Goal: Task Accomplishment & Management: Manage account settings

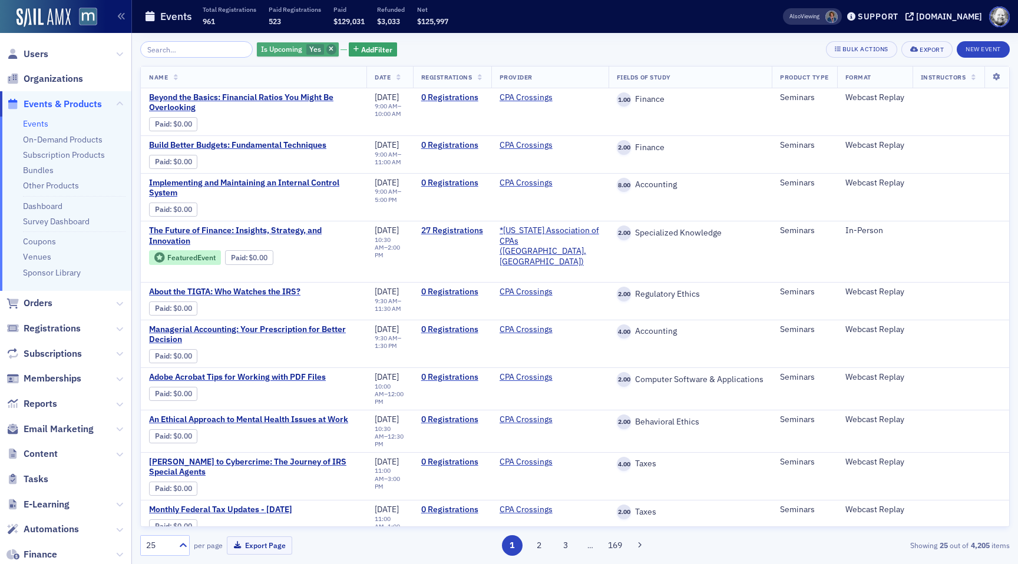
click at [329, 49] on icon "button" at bounding box center [331, 50] width 5 height 6
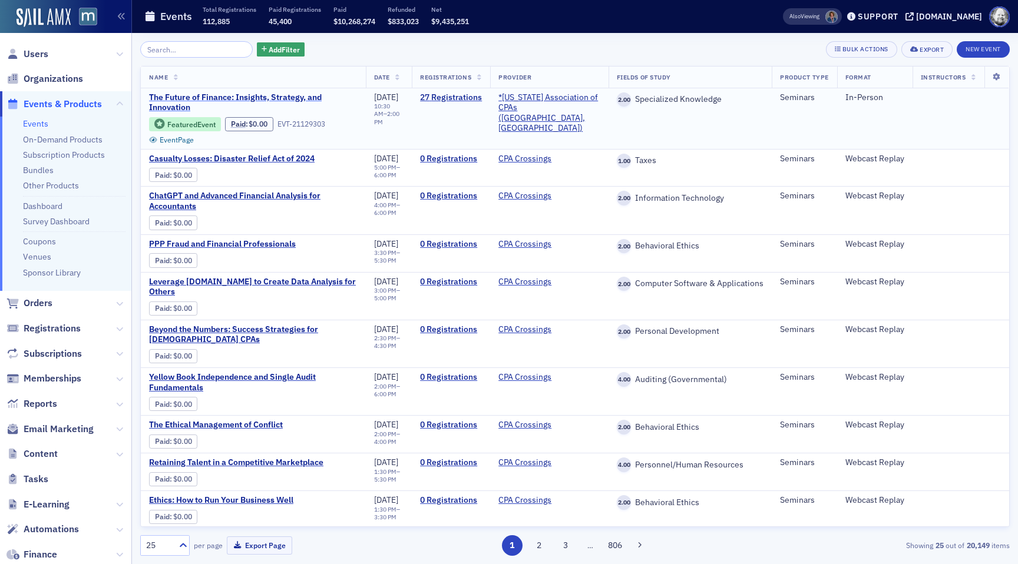
click at [291, 94] on span "The Future of Finance: Insights, Strategy, and Innovation" at bounding box center [253, 103] width 209 height 21
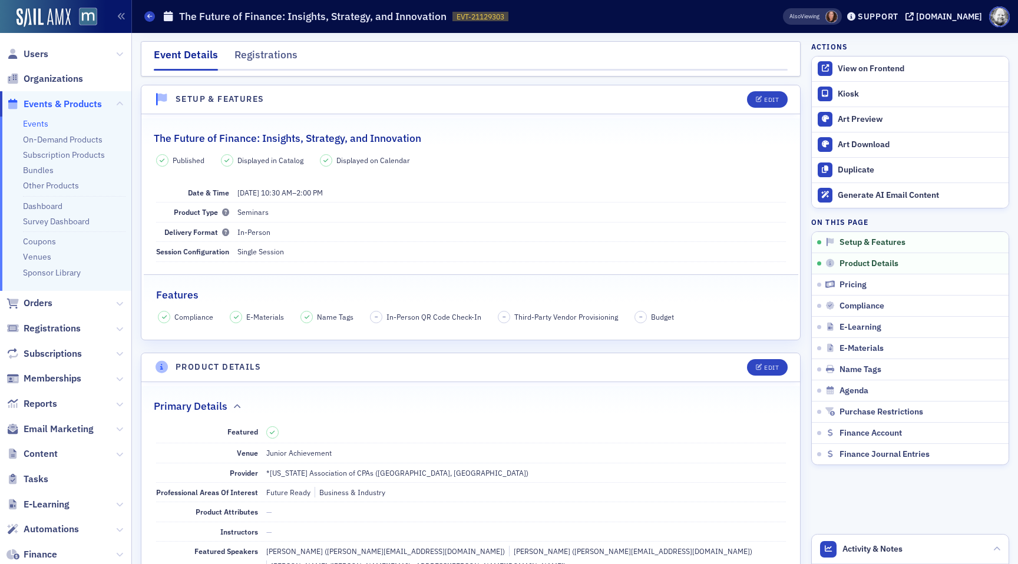
click at [838, 19] on span at bounding box center [831, 17] width 12 height 12
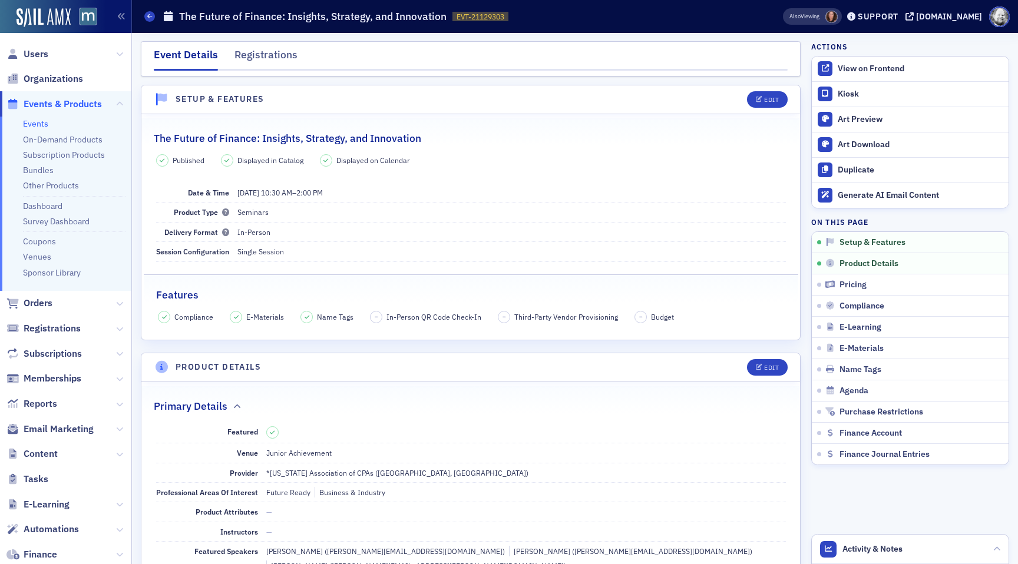
click at [29, 127] on link "Events" at bounding box center [35, 123] width 25 height 11
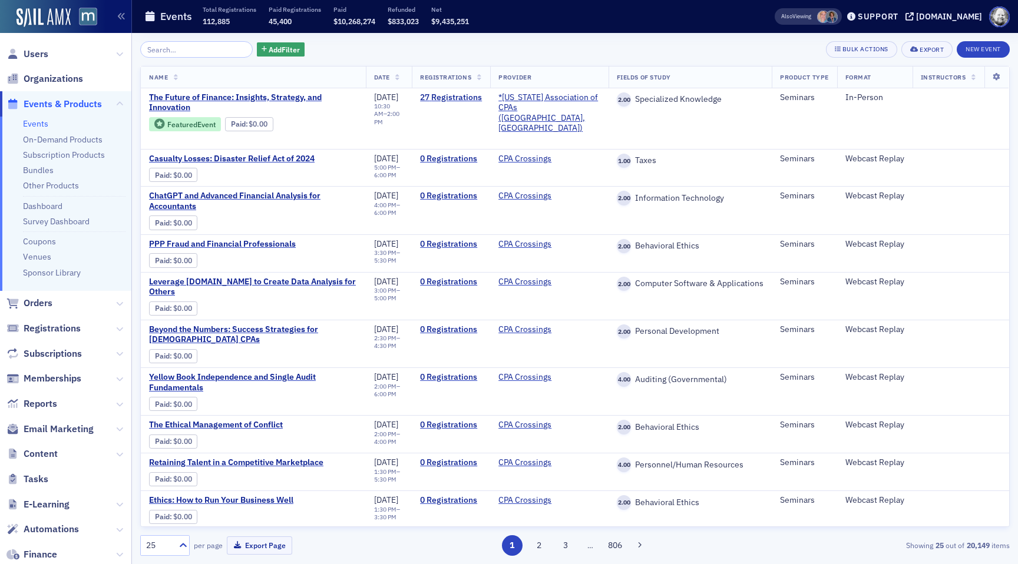
click at [193, 44] on input "search" at bounding box center [196, 49] width 113 height 16
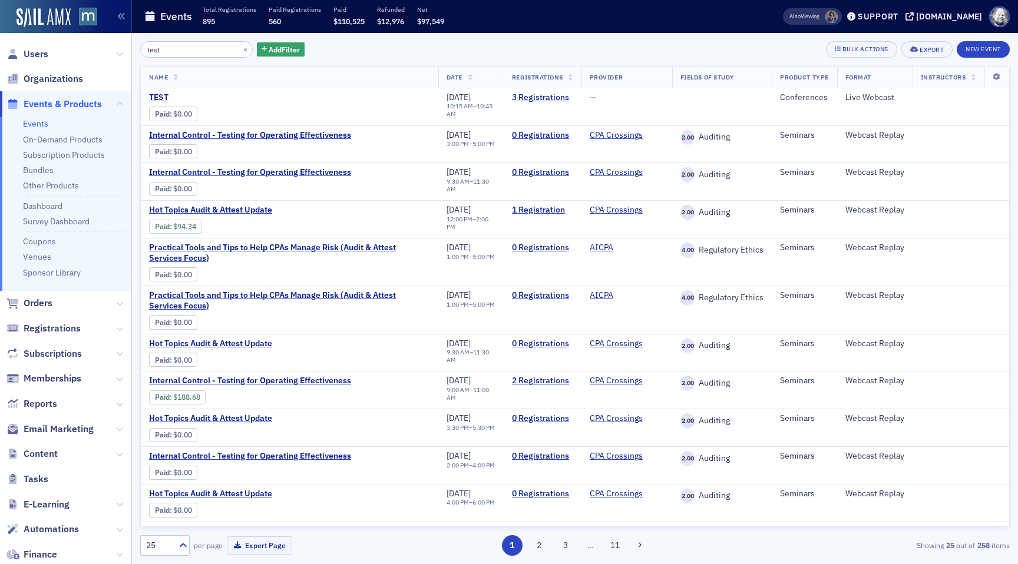
type input "test"
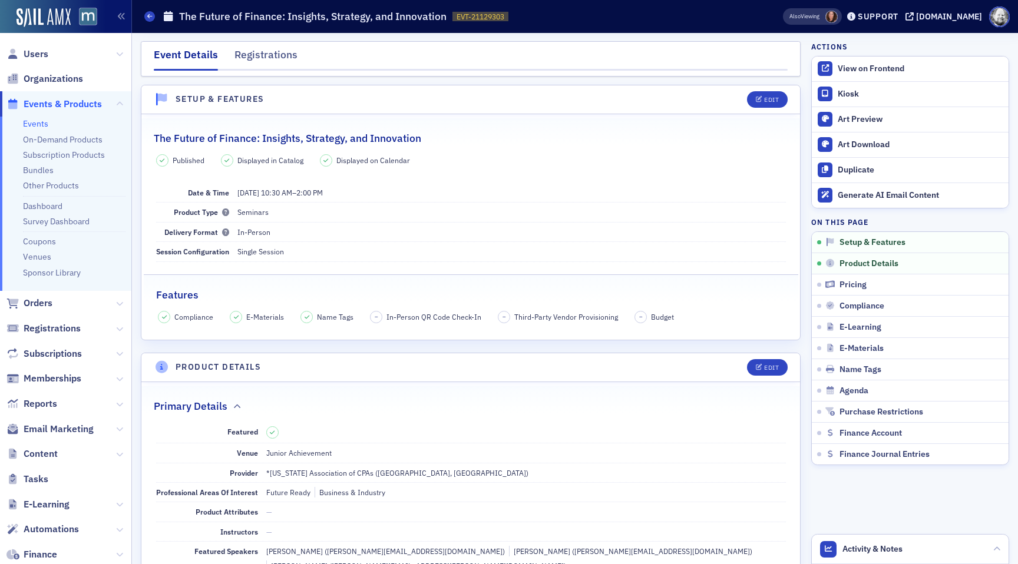
click at [838, 16] on span at bounding box center [831, 17] width 12 height 12
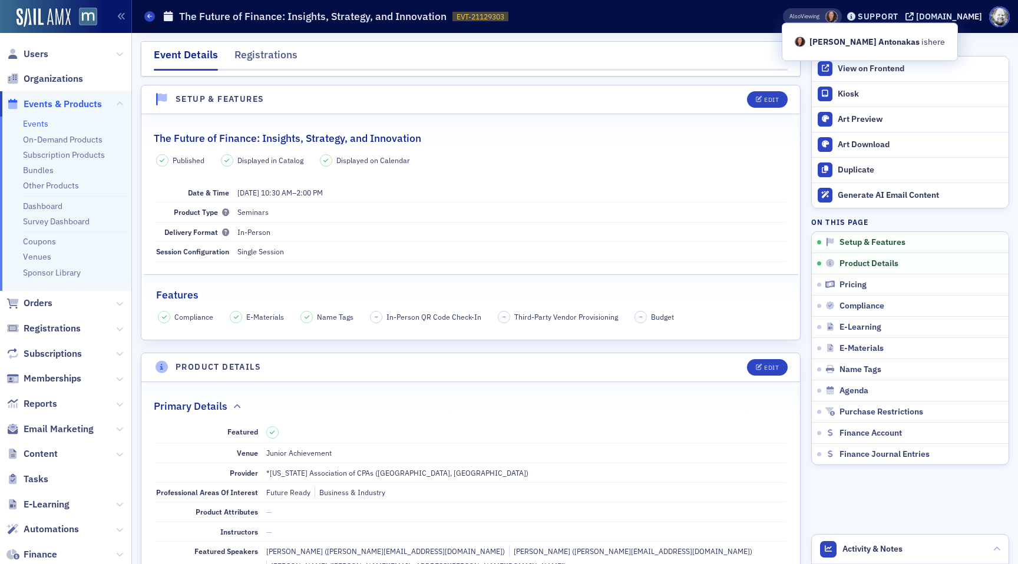
click at [838, 16] on span at bounding box center [831, 17] width 12 height 12
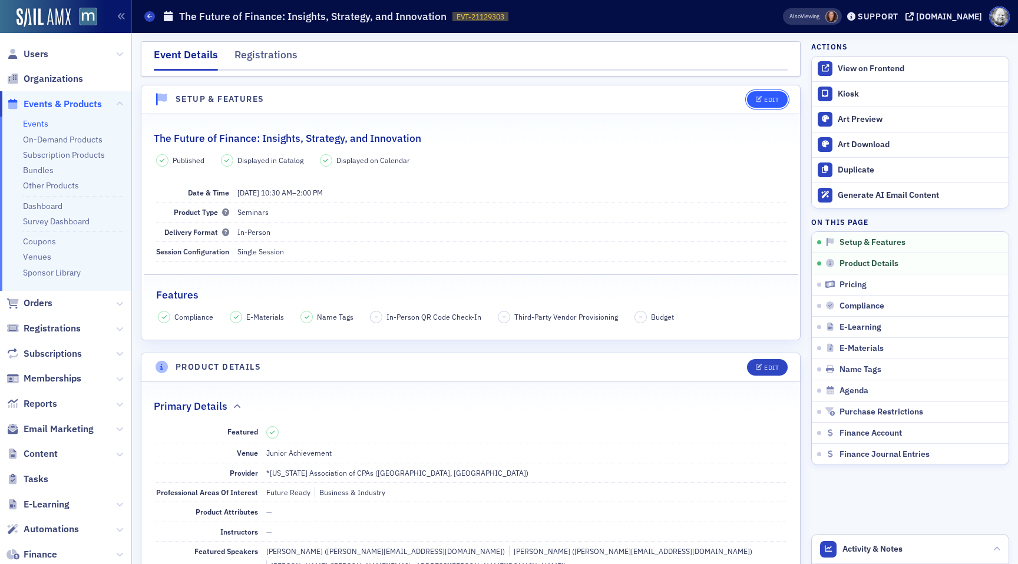
click at [768, 98] on div "Edit" at bounding box center [771, 100] width 15 height 6
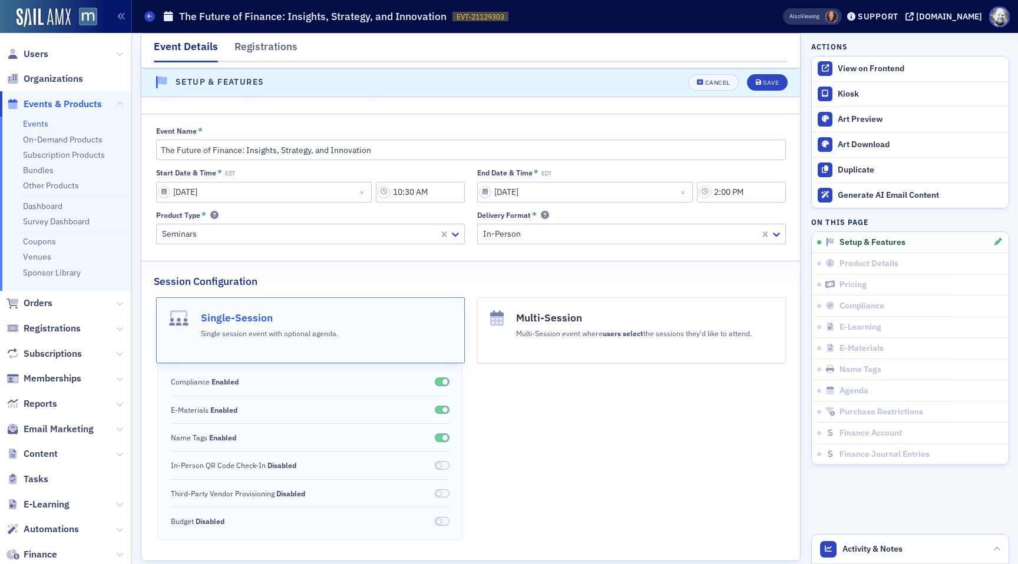
scroll to position [46, 0]
drag, startPoint x: 170, startPoint y: 464, endPoint x: 269, endPoint y: 473, distance: 99.4
click at [270, 473] on div "Compliance Enabled E-Materials Enabled Name Tags Enabled In-Person QR Code Chec…" at bounding box center [310, 450] width 305 height 176
click at [717, 82] on div "Cancel" at bounding box center [717, 83] width 25 height 6
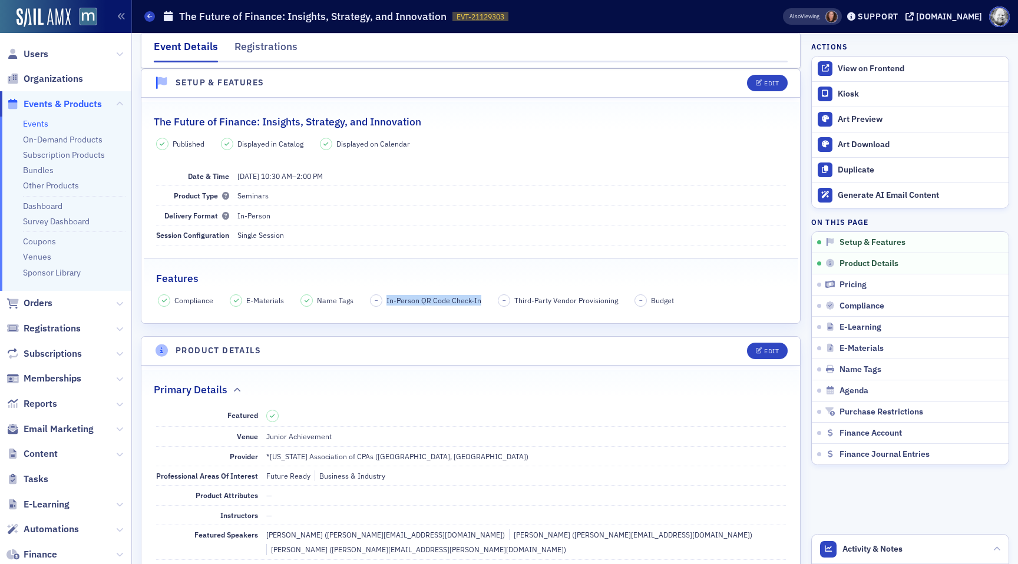
drag, startPoint x: 385, startPoint y: 299, endPoint x: 476, endPoint y: 307, distance: 91.1
click at [476, 307] on fieldset "Features Compliance E-Materials Name Tags – In-Person QR Code Check-In – Third-…" at bounding box center [471, 284] width 655 height 53
copy span "In-Person QR Code Check-In"
click at [404, 289] on fieldset "Features Compliance E-Materials Name Tags – In-Person QR Code Check-In – Third-…" at bounding box center [471, 284] width 655 height 53
drag, startPoint x: 385, startPoint y: 298, endPoint x: 480, endPoint y: 303, distance: 95.0
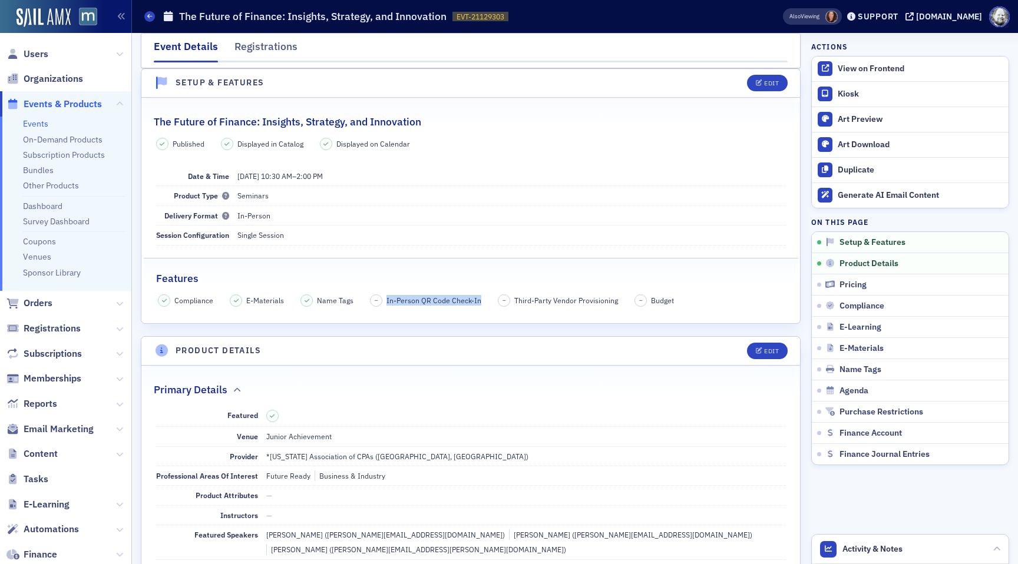
click at [480, 303] on div "Compliance E-Materials Name Tags – In-Person QR Code Check-In – Third-Party Ven…" at bounding box center [471, 301] width 626 height 12
copy span "In-Person QR Code Check-In"
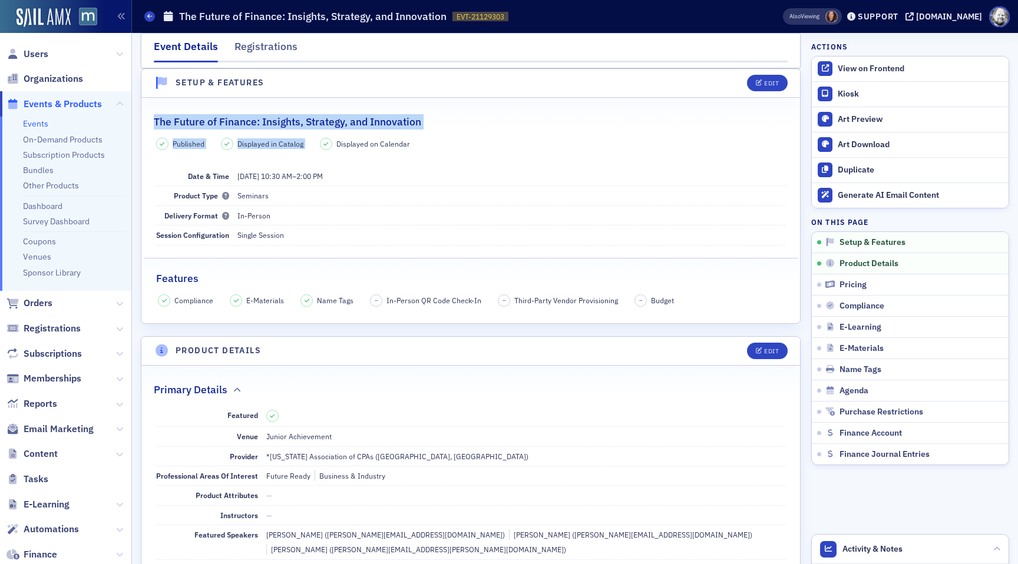
drag, startPoint x: 153, startPoint y: 120, endPoint x: 429, endPoint y: 131, distance: 276.6
click at [430, 131] on fieldset "The Future of Finance: Insights, Strategy, and Innovation Published Displayed i…" at bounding box center [470, 206] width 659 height 209
click at [429, 131] on fieldset "The Future of Finance: Insights, Strategy, and Innovation Published Displayed i…" at bounding box center [470, 206] width 659 height 209
drag, startPoint x: 423, startPoint y: 120, endPoint x: 185, endPoint y: 111, distance: 238.2
click at [185, 111] on div "The Future of Finance: Insights, Strategy, and Innovation" at bounding box center [471, 116] width 634 height 28
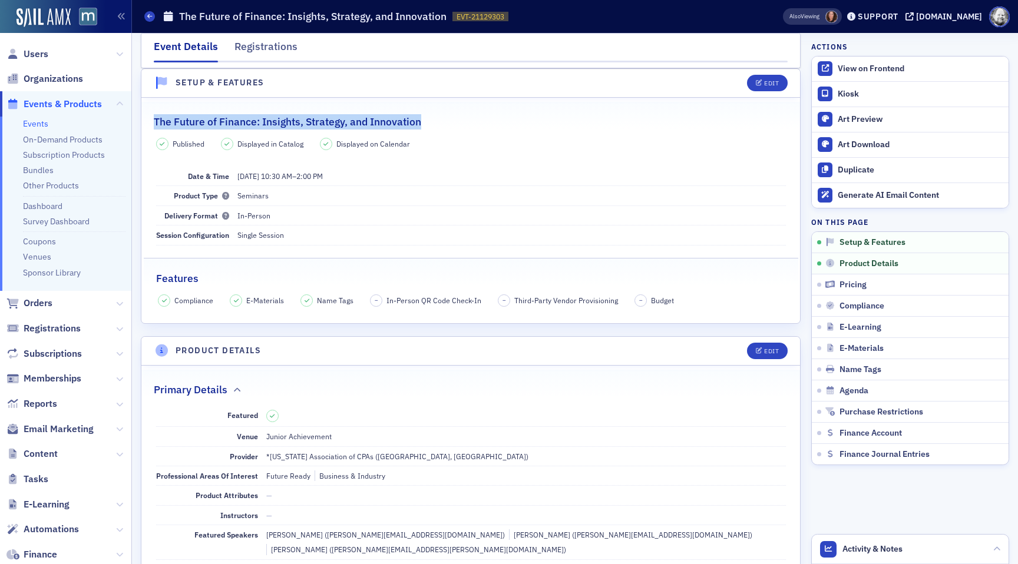
copy h2 "The Future of Finance: Insights, Strategy, and Innovation"
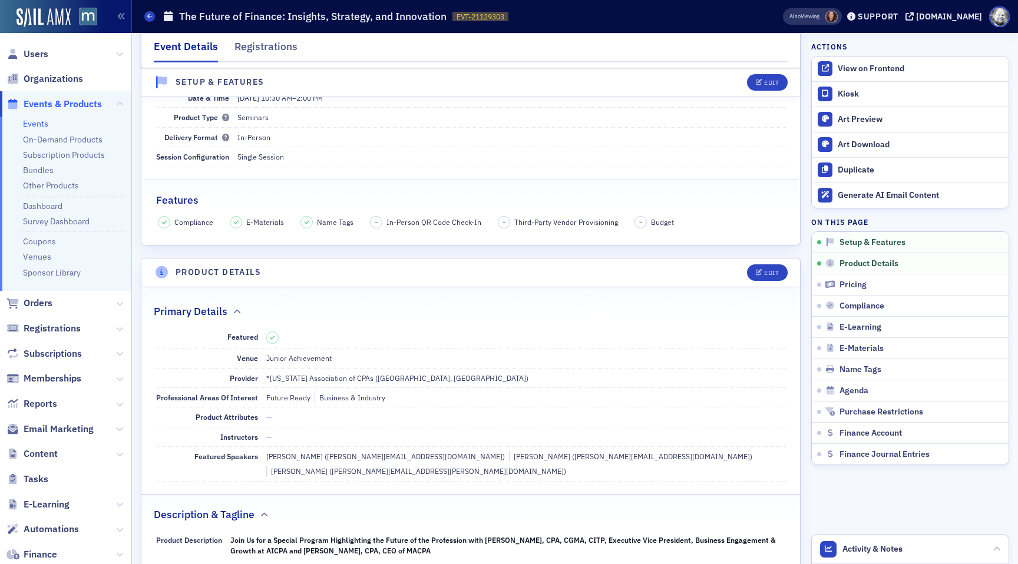
scroll to position [75, 0]
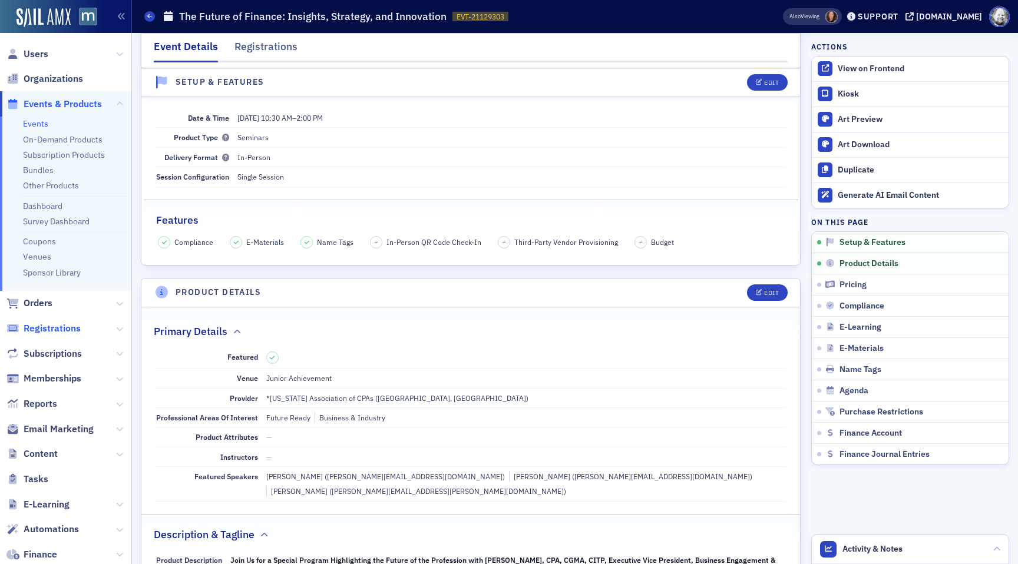
click at [60, 333] on span "Registrations" at bounding box center [52, 328] width 57 height 13
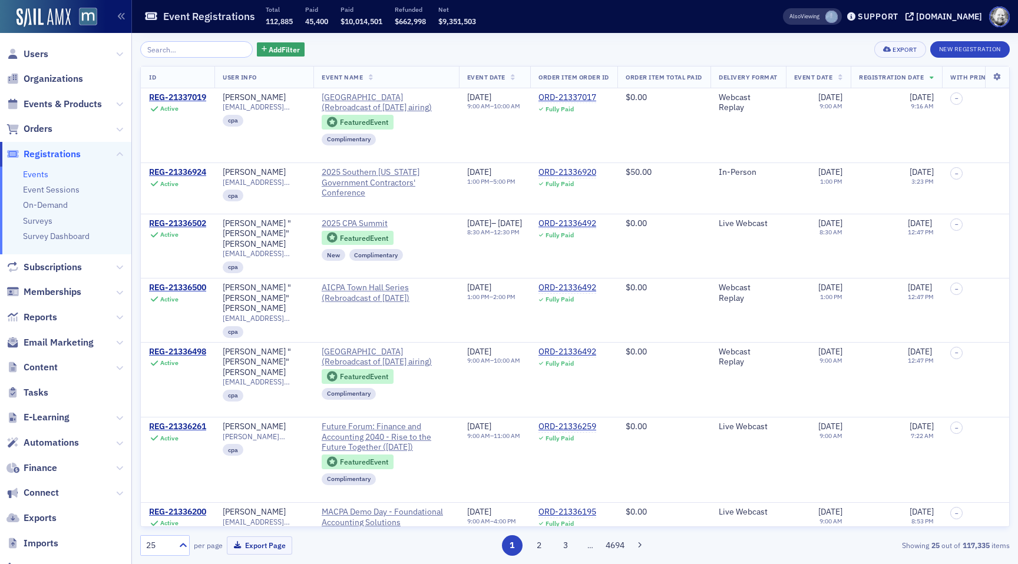
click at [838, 18] on div at bounding box center [831, 17] width 12 height 12
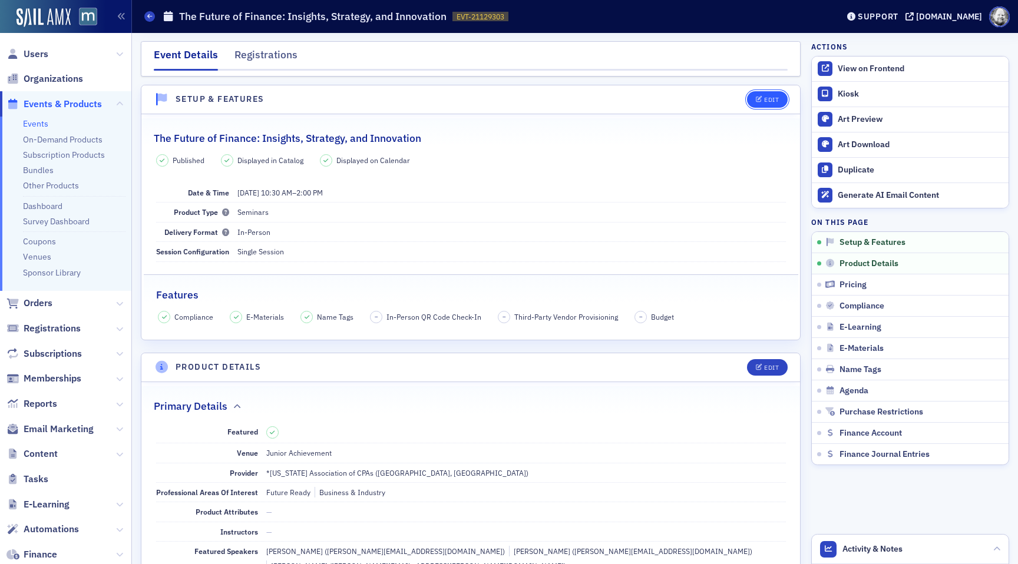
click at [772, 98] on div "Edit" at bounding box center [771, 100] width 15 height 6
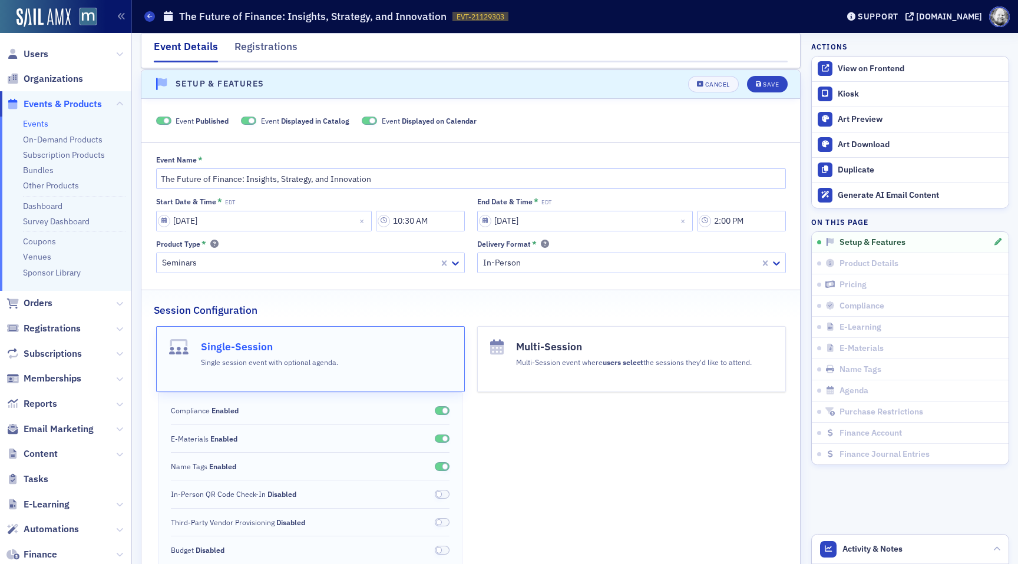
scroll to position [16, 0]
click at [724, 85] on div "Cancel" at bounding box center [717, 83] width 25 height 6
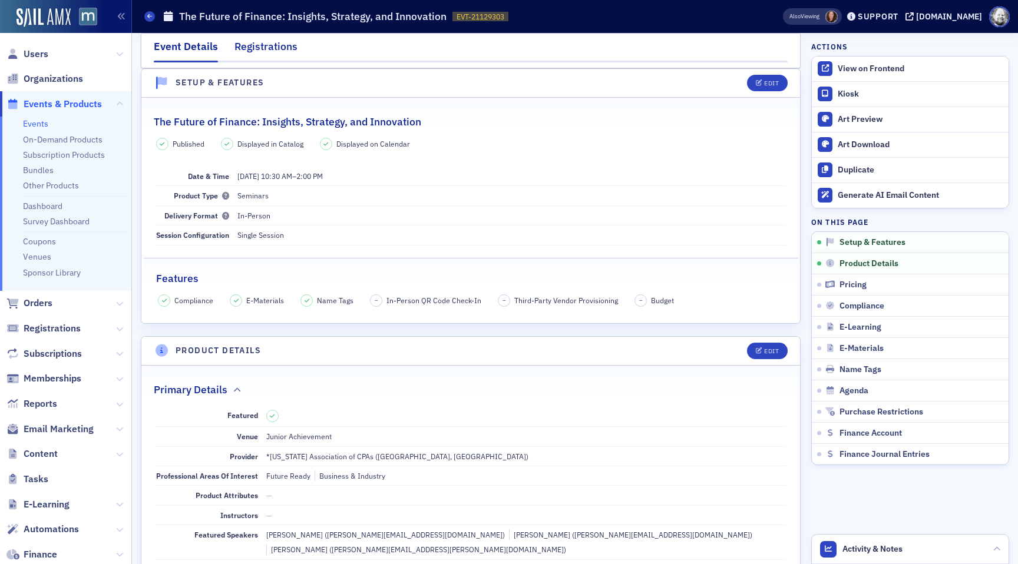
click at [271, 47] on div "Registrations" at bounding box center [266, 50] width 63 height 22
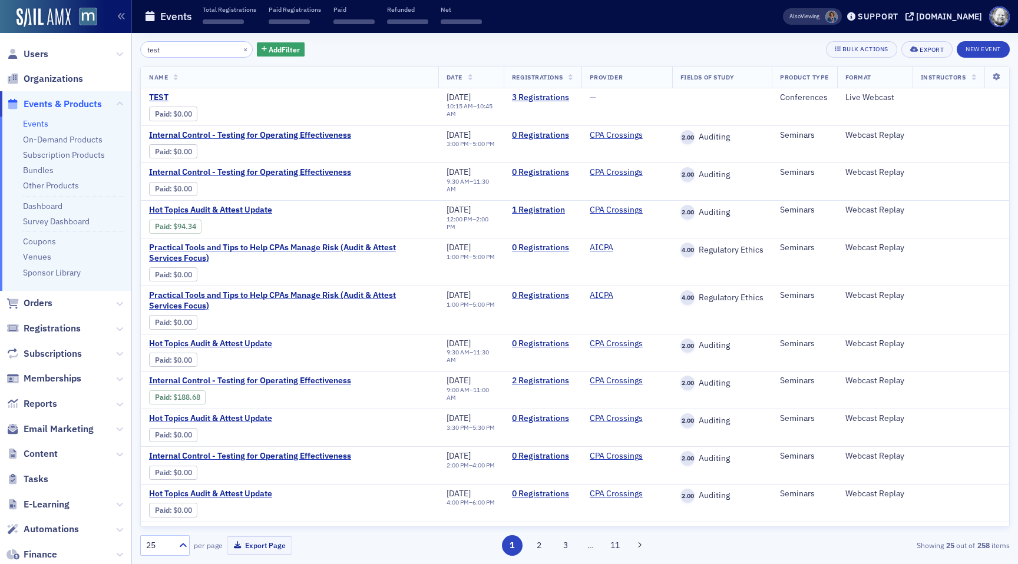
click at [438, 95] on td "5/17/2024 10:15 AM – 10:45 AM" at bounding box center [470, 106] width 65 height 37
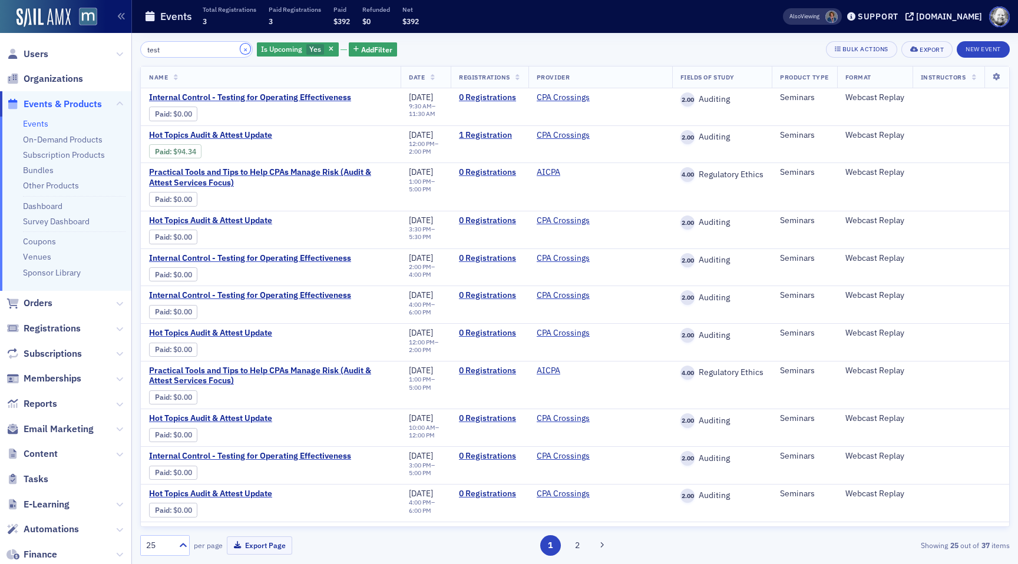
click at [240, 52] on button "×" at bounding box center [245, 49] width 11 height 11
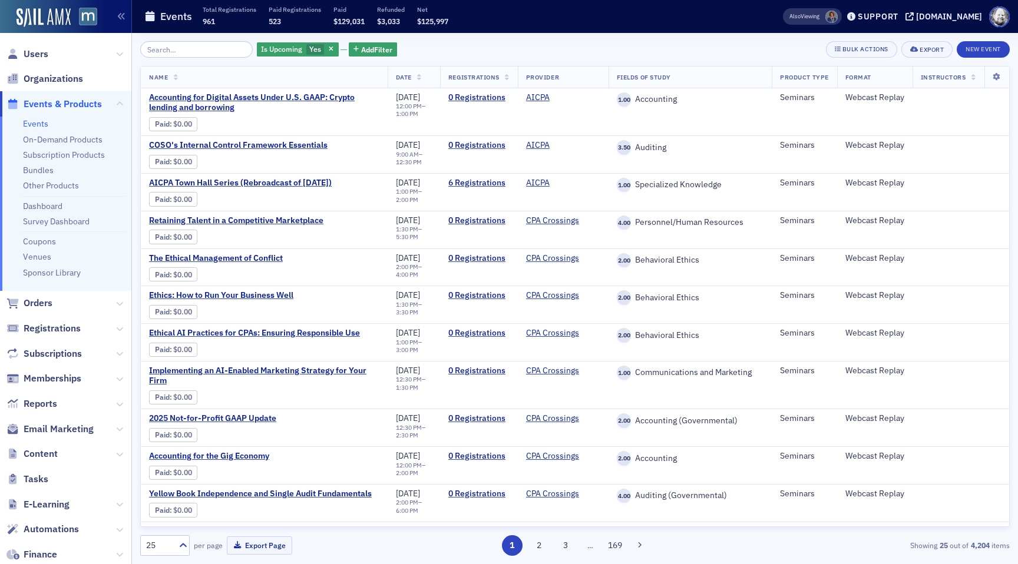
click at [170, 38] on div "Is Upcoming Yes Add Filter Bulk Actions Export New Event Name Date Registration…" at bounding box center [575, 298] width 870 height 531
click at [170, 51] on input "search" at bounding box center [196, 49] width 113 height 16
paste input "The Future of Finance: Insights, Strategy, and Innovation?"
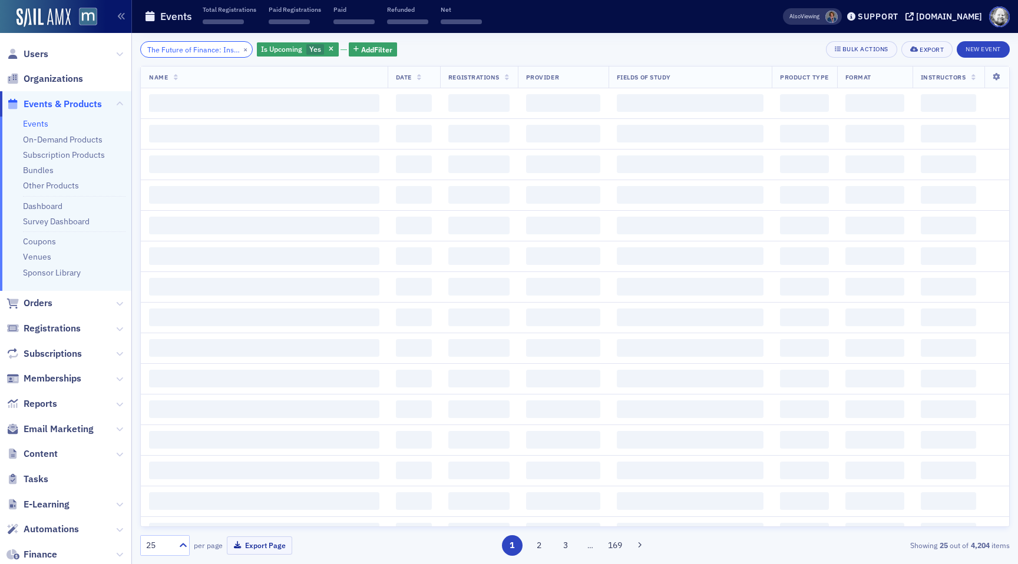
scroll to position [0, 109]
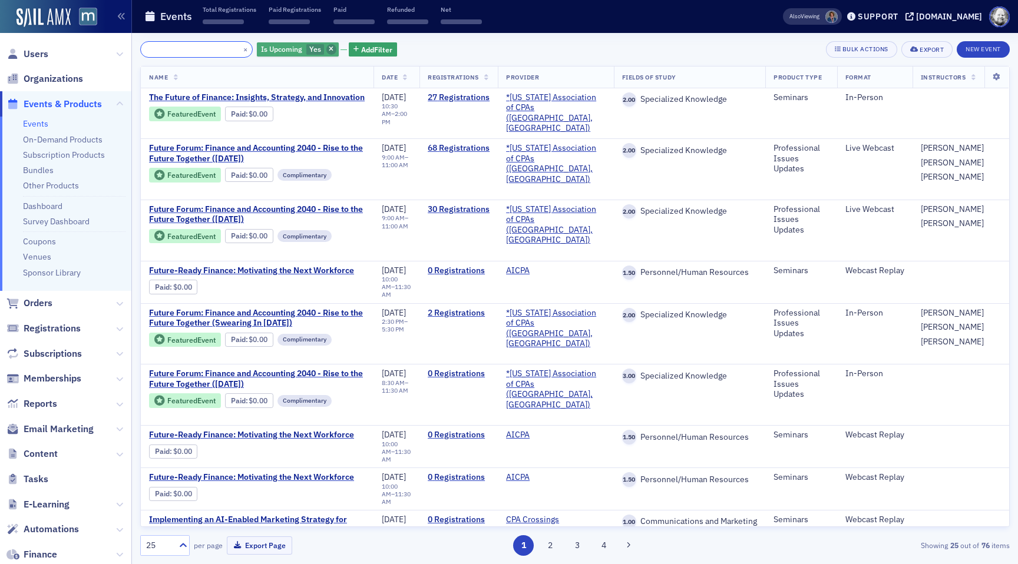
type input "The Future of Finance: Insights, Strategy, and Innovation?"
click at [326, 49] on span "button" at bounding box center [331, 49] width 11 height 11
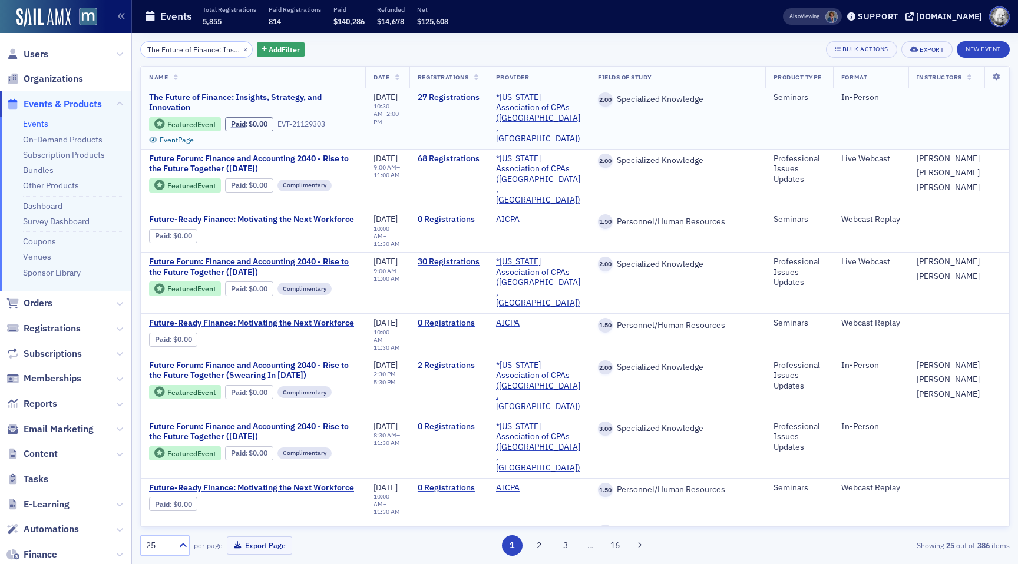
click at [306, 97] on span "The Future of Finance: Insights, Strategy, and Innovation" at bounding box center [253, 103] width 208 height 21
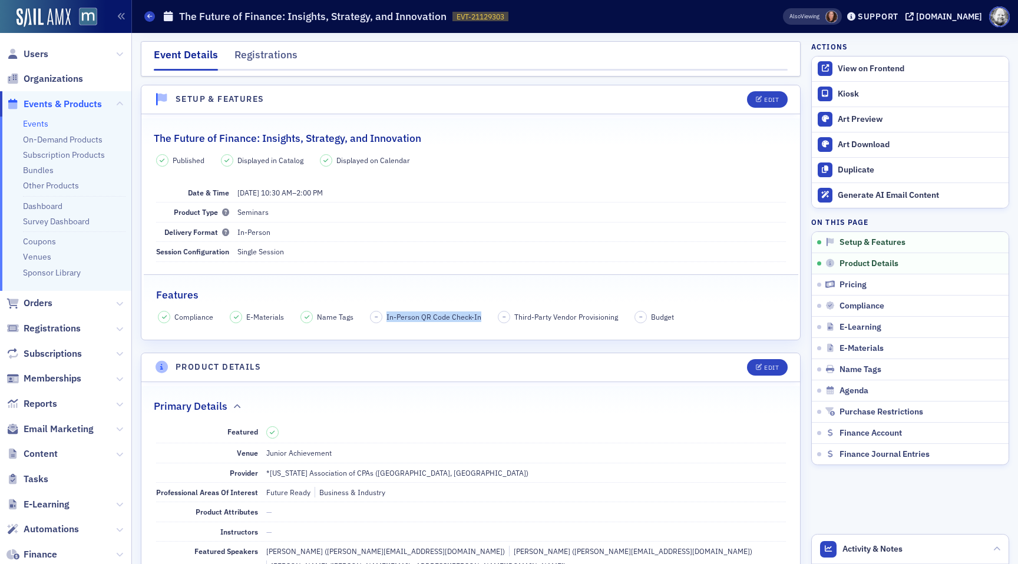
drag, startPoint x: 384, startPoint y: 317, endPoint x: 475, endPoint y: 318, distance: 91.9
click at [476, 318] on div "– In-Person QR Code Check-In" at bounding box center [425, 317] width 111 height 12
copy span "In-Person QR Code Check-In"
click at [279, 55] on div "Registrations" at bounding box center [266, 58] width 63 height 22
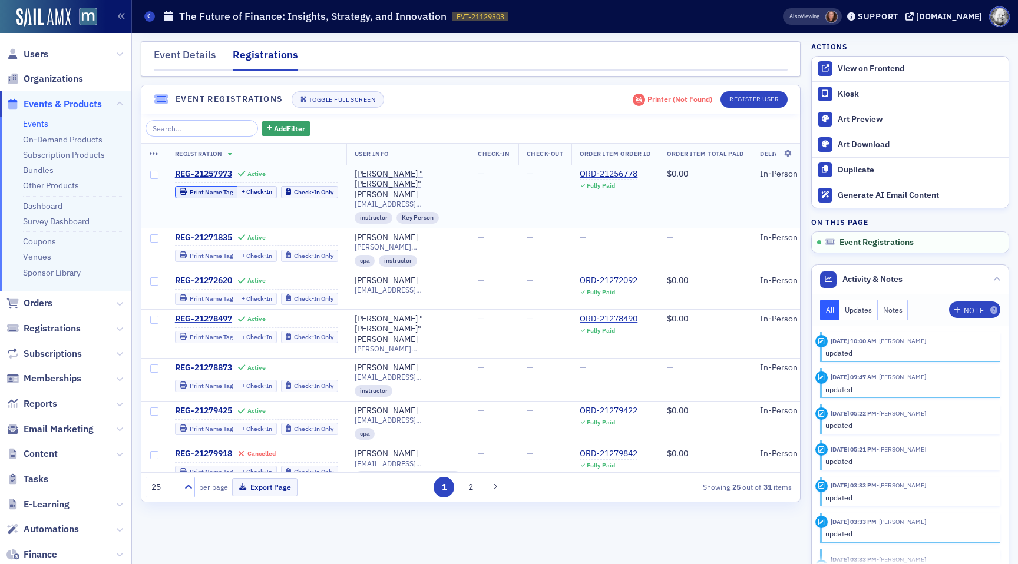
click at [184, 193] on icon "button" at bounding box center [183, 191] width 7 height 7
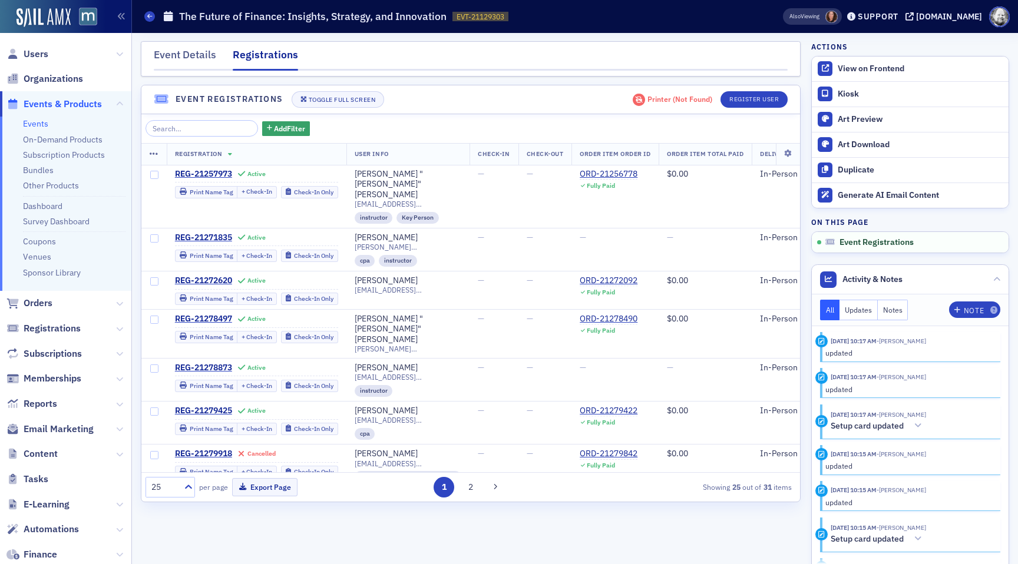
drag, startPoint x: 851, startPoint y: 94, endPoint x: 342, endPoint y: 1, distance: 516.9
click at [34, 115] on span "Events & Products" at bounding box center [65, 103] width 131 height 25
click at [34, 120] on link "Events" at bounding box center [35, 123] width 25 height 11
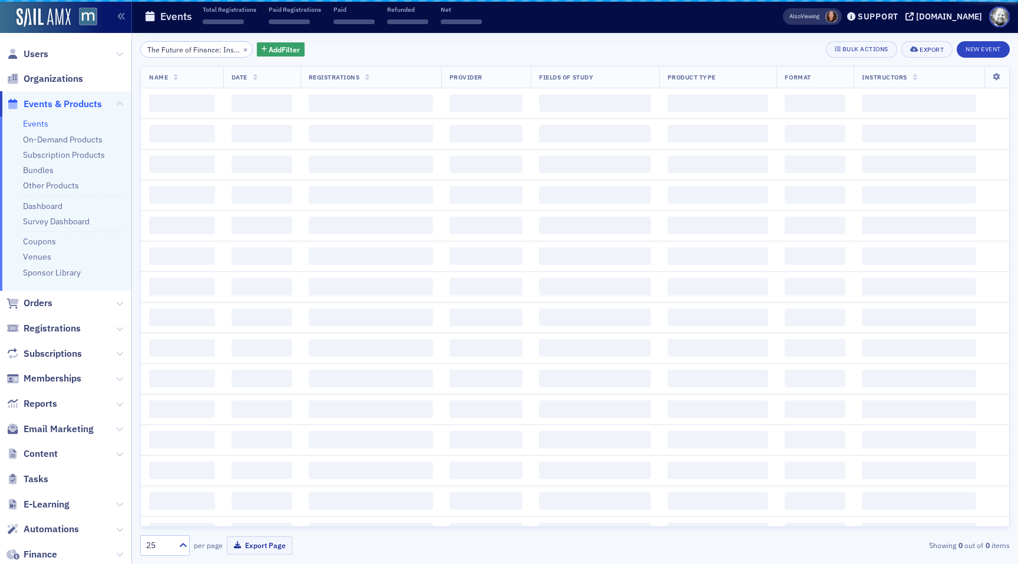
scroll to position [0, 109]
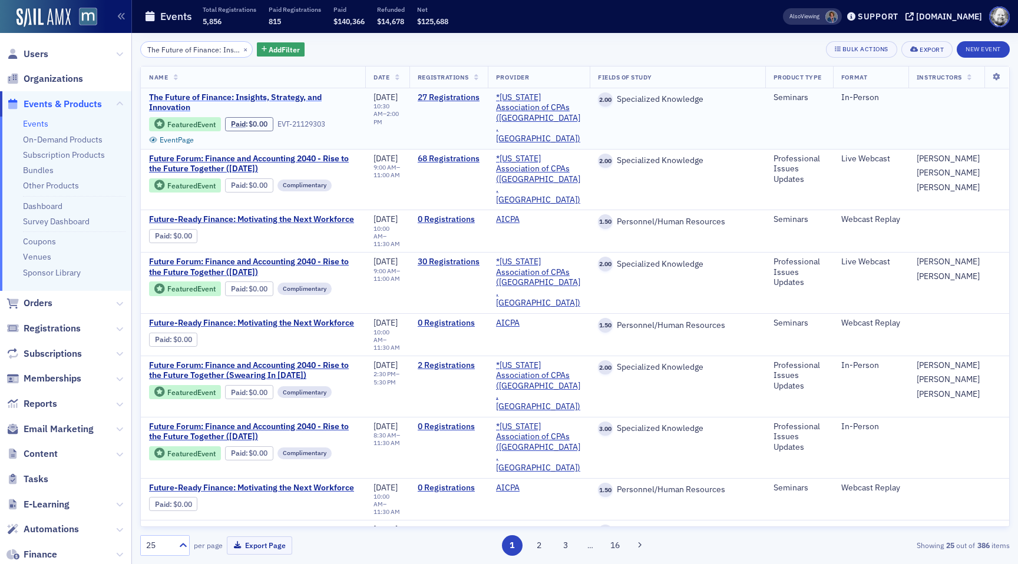
click at [214, 98] on span "The Future of Finance: Insights, Strategy, and Innovation" at bounding box center [253, 103] width 208 height 21
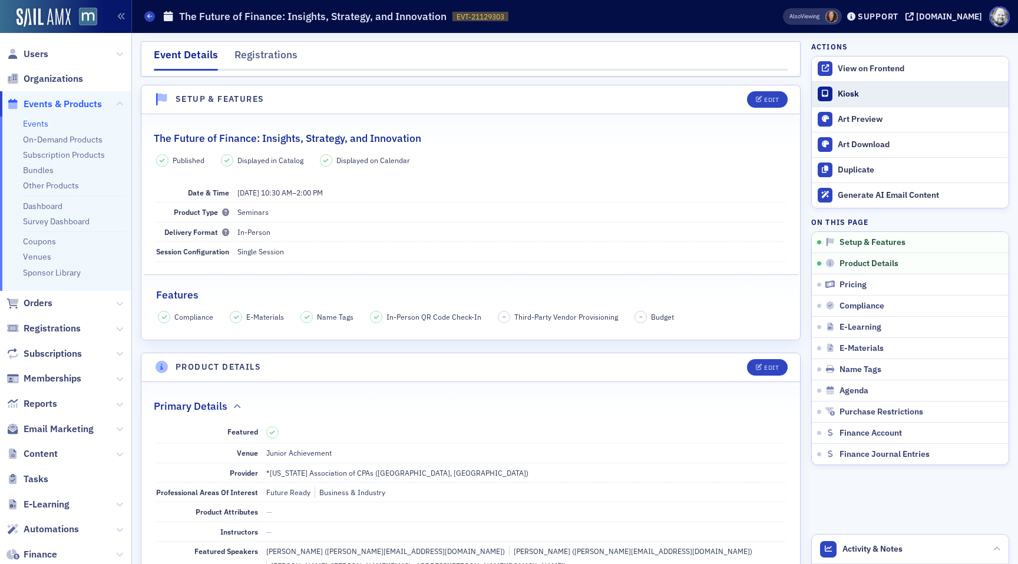
click at [861, 94] on div "Kiosk" at bounding box center [920, 94] width 165 height 11
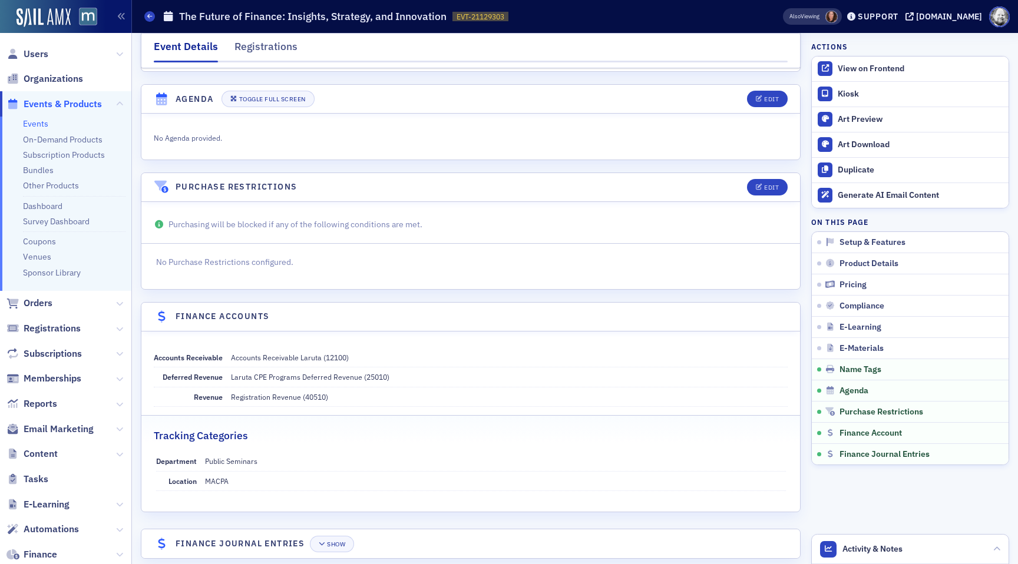
scroll to position [179, 0]
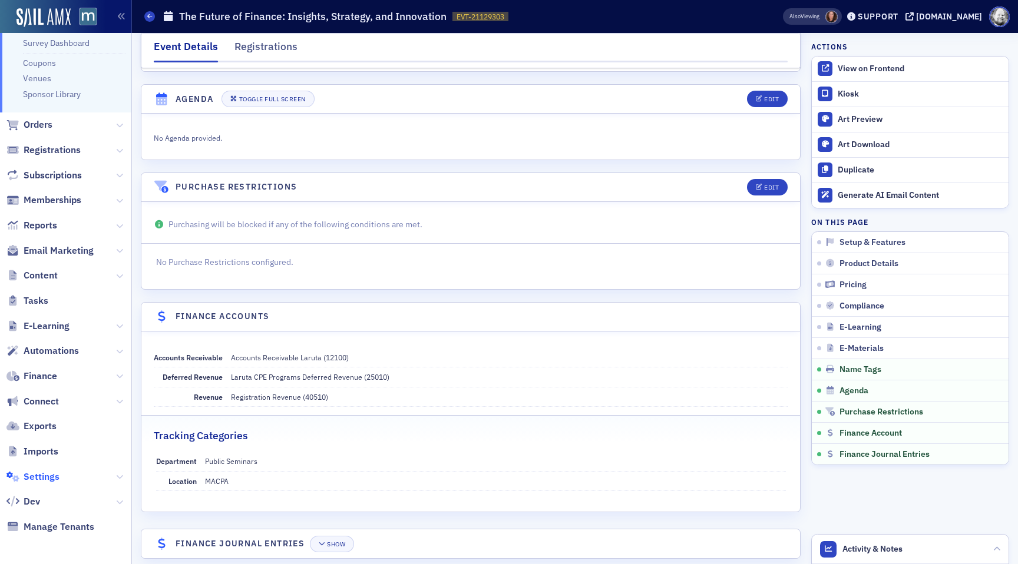
click at [44, 475] on span "Settings" at bounding box center [42, 477] width 36 height 13
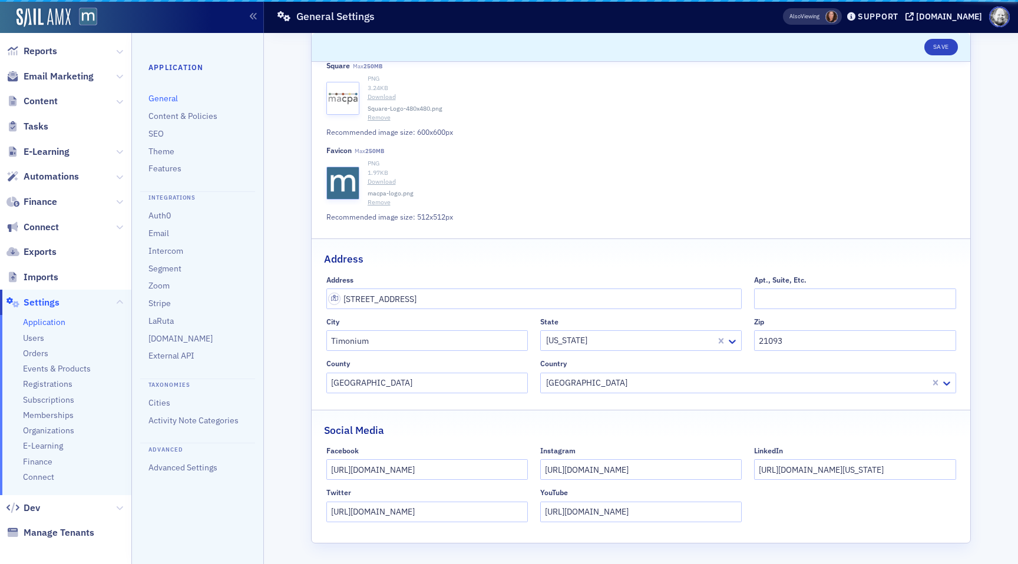
scroll to position [356, 0]
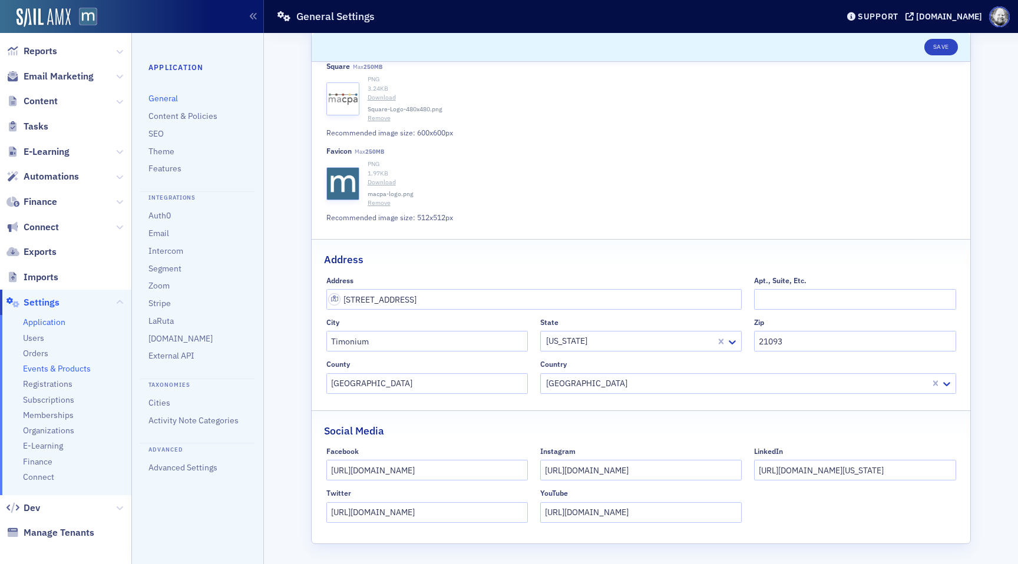
click at [39, 370] on span "Events & Products" at bounding box center [57, 369] width 68 height 11
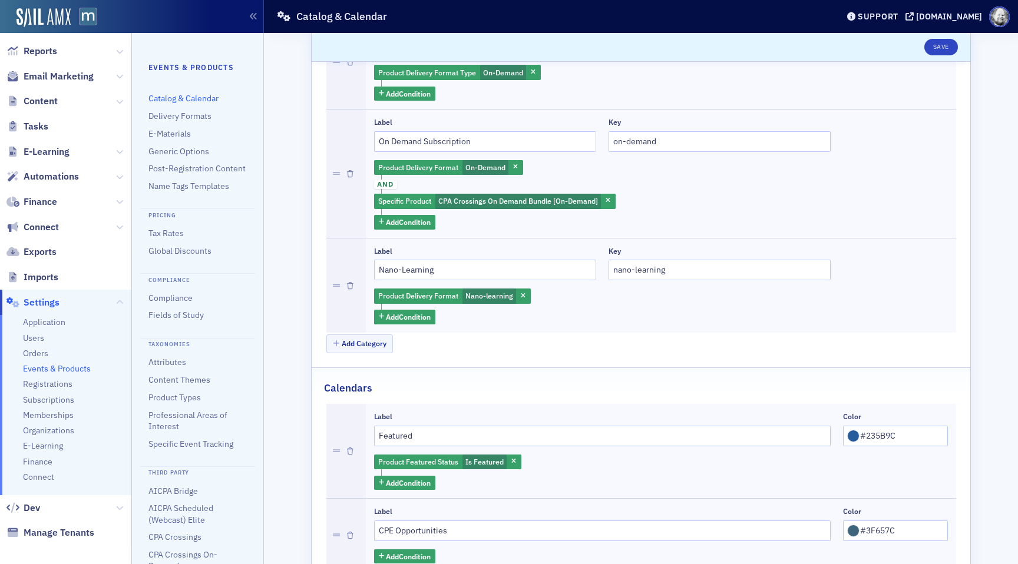
click at [194, 193] on ul "Events & Products Catalog & Calendar Delivery Formats E-Materials Generic Optio…" at bounding box center [197, 346] width 98 height 569
click at [197, 179] on ul "Events & Products Catalog & Calendar Delivery Formats E-Materials Generic Optio…" at bounding box center [197, 346] width 98 height 569
click at [196, 183] on link "Name Tags Templates" at bounding box center [188, 186] width 81 height 11
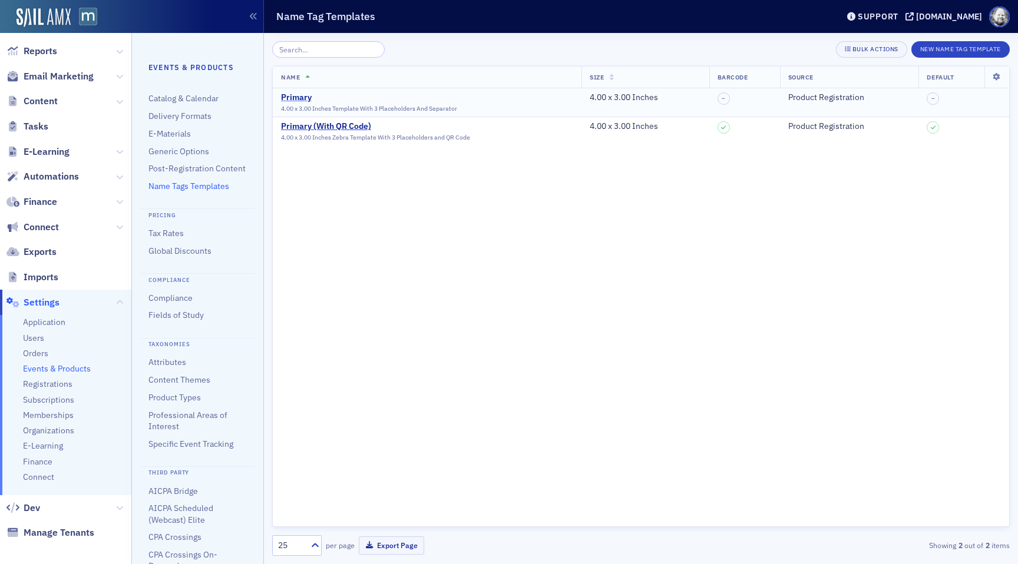
click at [302, 98] on div "Primary" at bounding box center [369, 98] width 176 height 11
click at [305, 123] on div "Primary (With QR Code)" at bounding box center [375, 126] width 189 height 11
click at [303, 103] on div "Primary 4.00 x 3.00 Inches Template With 3 Placeholders And Separator" at bounding box center [369, 103] width 176 height 20
click at [303, 88] on td "Primary 4.00 x 3.00 Inches Template With 3 Placeholders And Separator" at bounding box center [427, 102] width 309 height 29
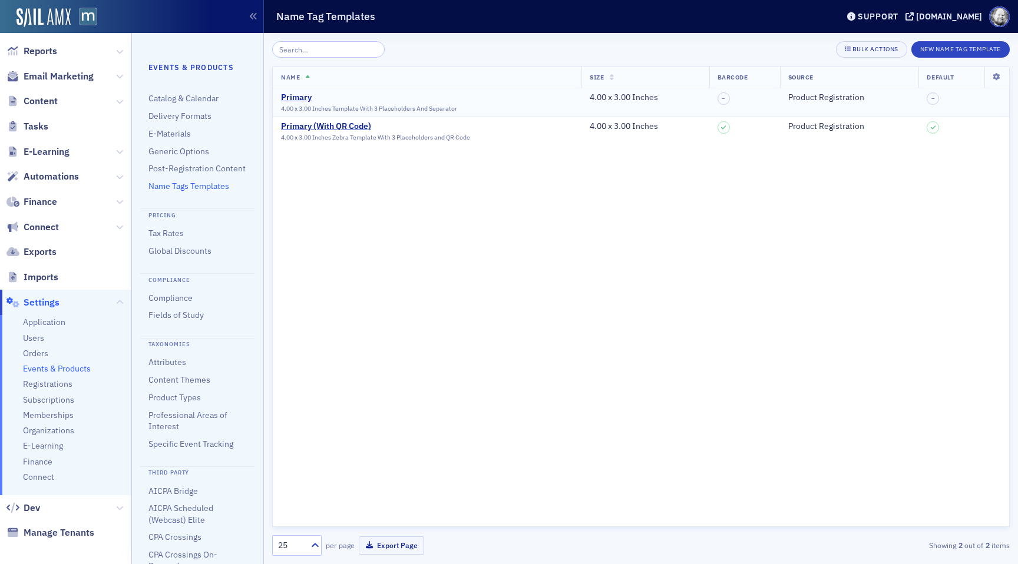
click at [300, 101] on div "Primary" at bounding box center [369, 98] width 176 height 11
click at [300, 95] on div "Primary" at bounding box center [369, 98] width 176 height 11
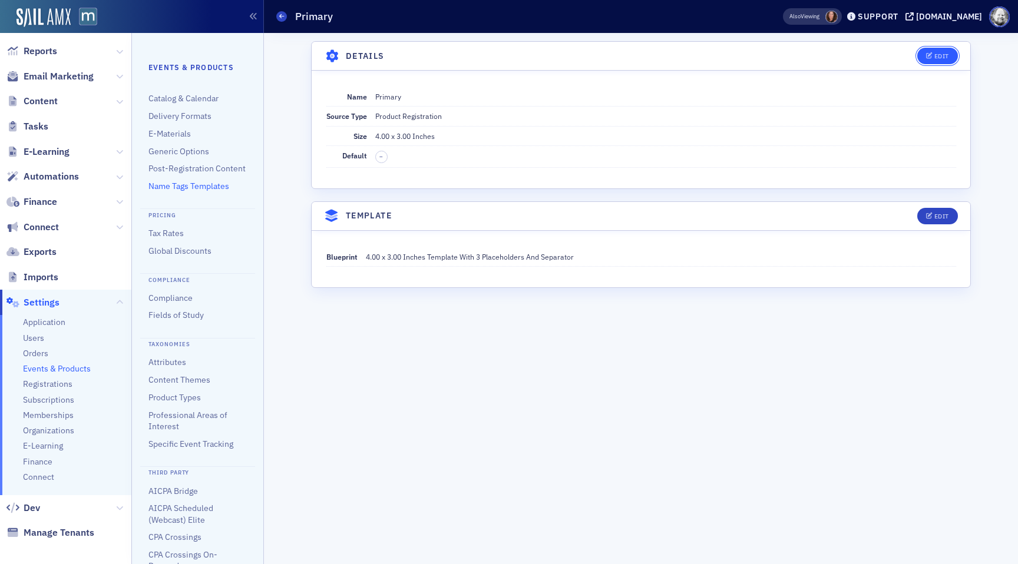
click at [948, 54] on div "Edit" at bounding box center [941, 56] width 15 height 6
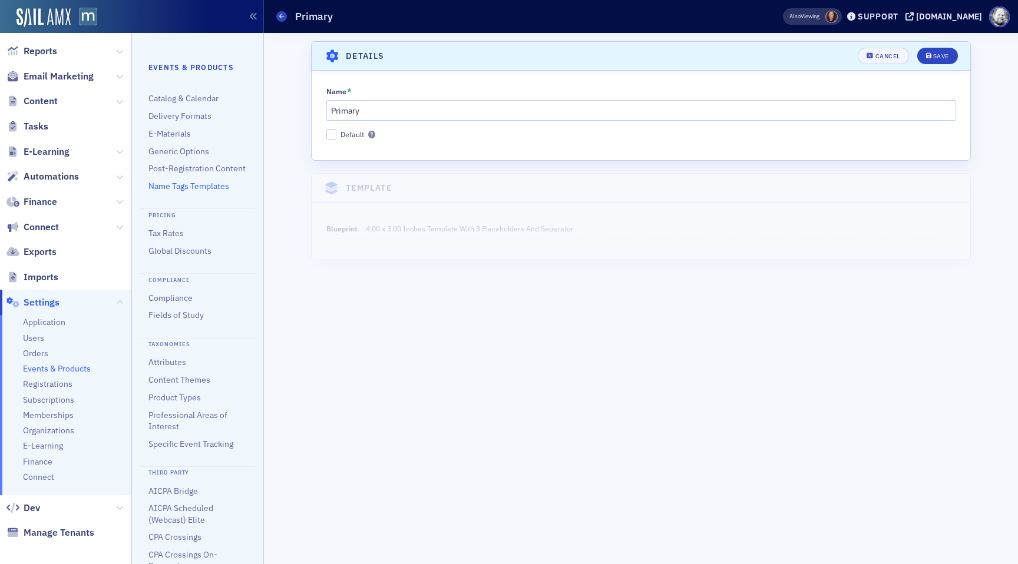
click at [335, 128] on div "Name * Primary Default" at bounding box center [641, 113] width 659 height 52
click at [323, 138] on div "Name * Primary Default" at bounding box center [641, 113] width 659 height 52
click at [333, 137] on input "Default" at bounding box center [331, 134] width 11 height 11
checkbox input "true"
click at [932, 61] on button "Save" at bounding box center [937, 56] width 41 height 16
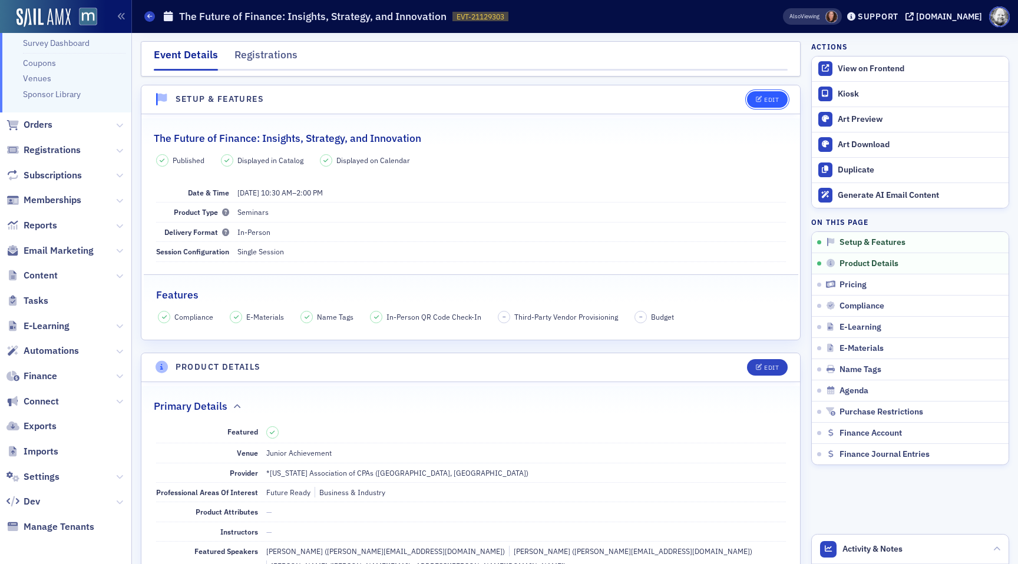
click at [768, 104] on button "Edit" at bounding box center [767, 99] width 41 height 16
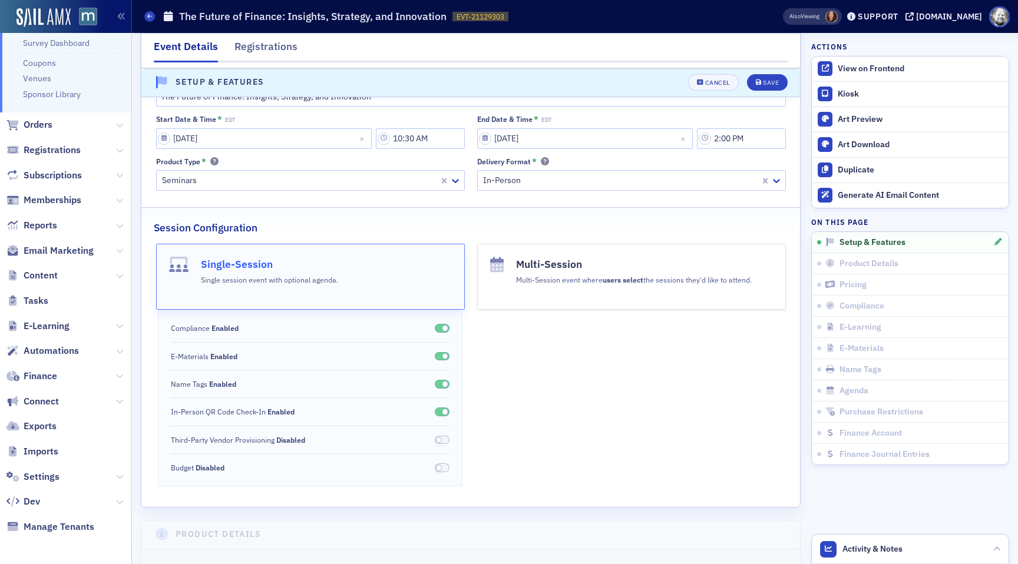
scroll to position [151, 0]
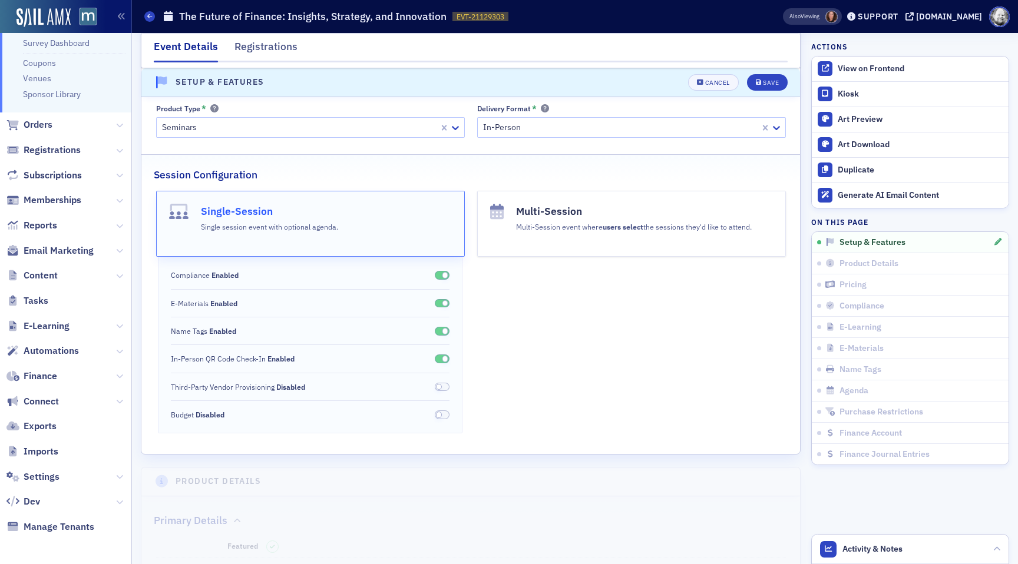
click at [442, 356] on span at bounding box center [442, 359] width 15 height 9
click at [768, 87] on button "Save" at bounding box center [767, 82] width 41 height 16
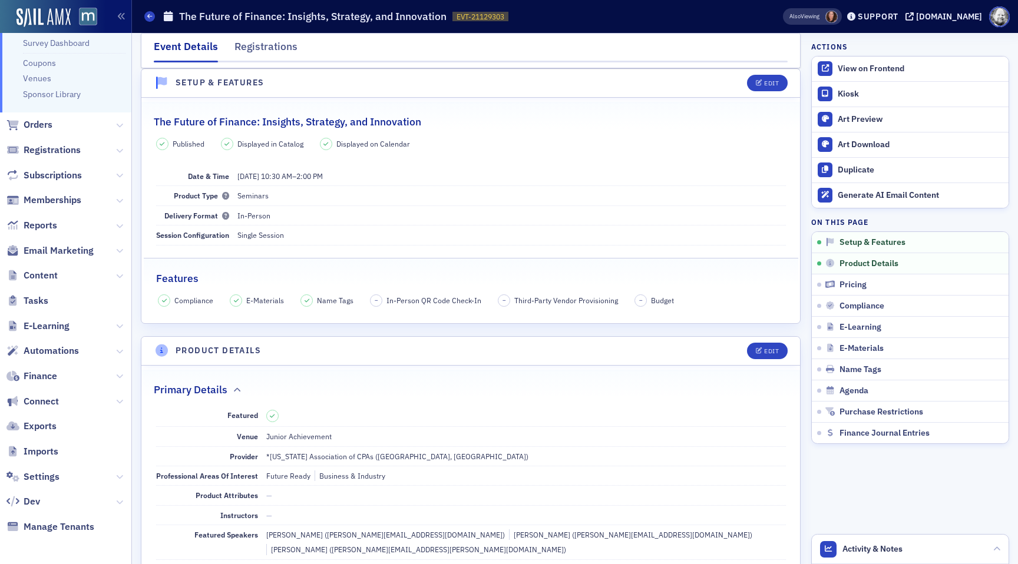
scroll to position [16, 0]
click at [275, 43] on div "Registrations" at bounding box center [266, 50] width 63 height 22
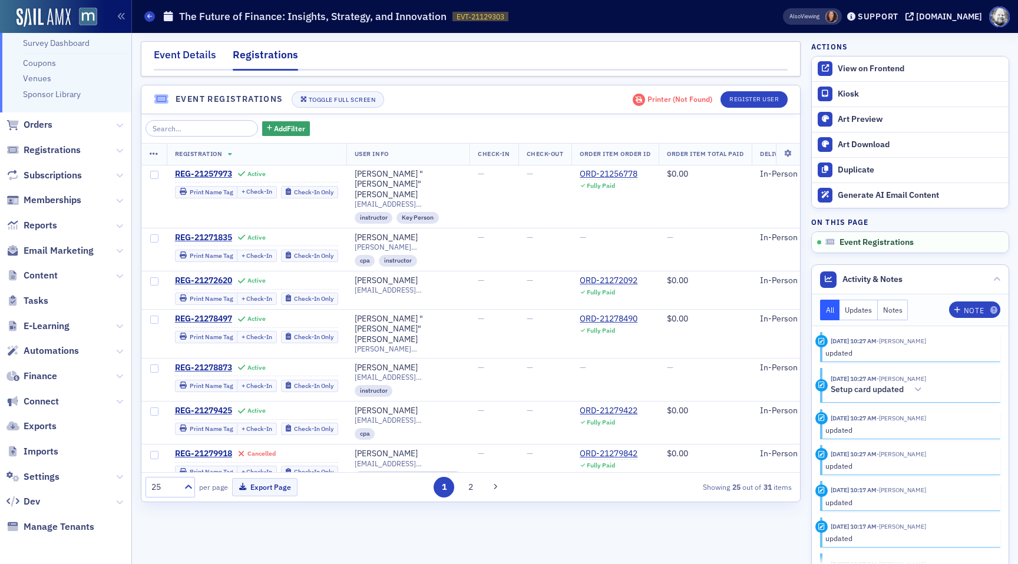
click at [187, 50] on div "Event Details" at bounding box center [185, 58] width 62 height 22
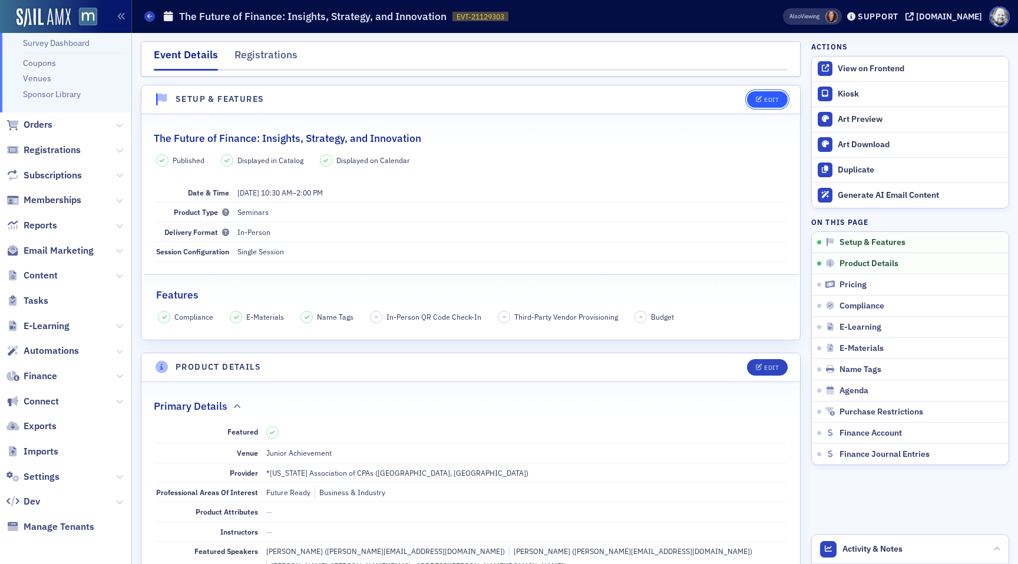
click at [769, 104] on button "Edit" at bounding box center [767, 99] width 41 height 16
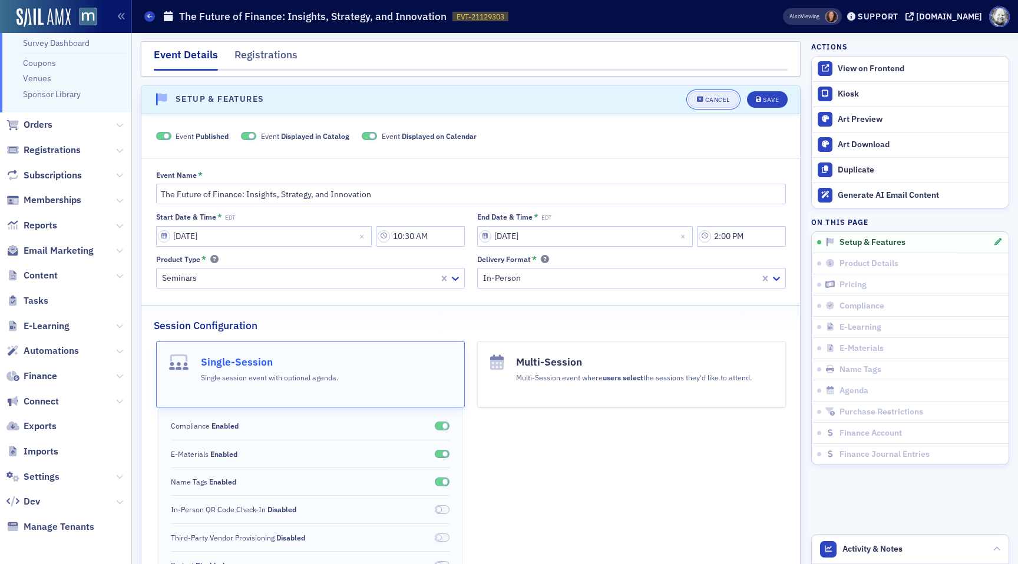
click at [724, 101] on div "Cancel" at bounding box center [717, 100] width 25 height 6
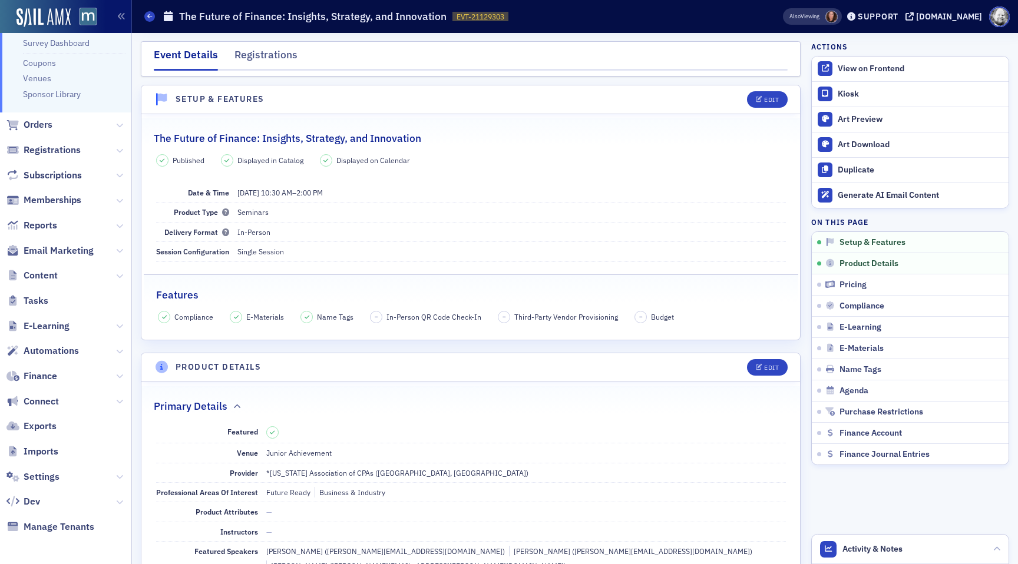
click at [51, 470] on span "Settings" at bounding box center [65, 476] width 131 height 25
click at [42, 476] on span "Settings" at bounding box center [42, 477] width 36 height 13
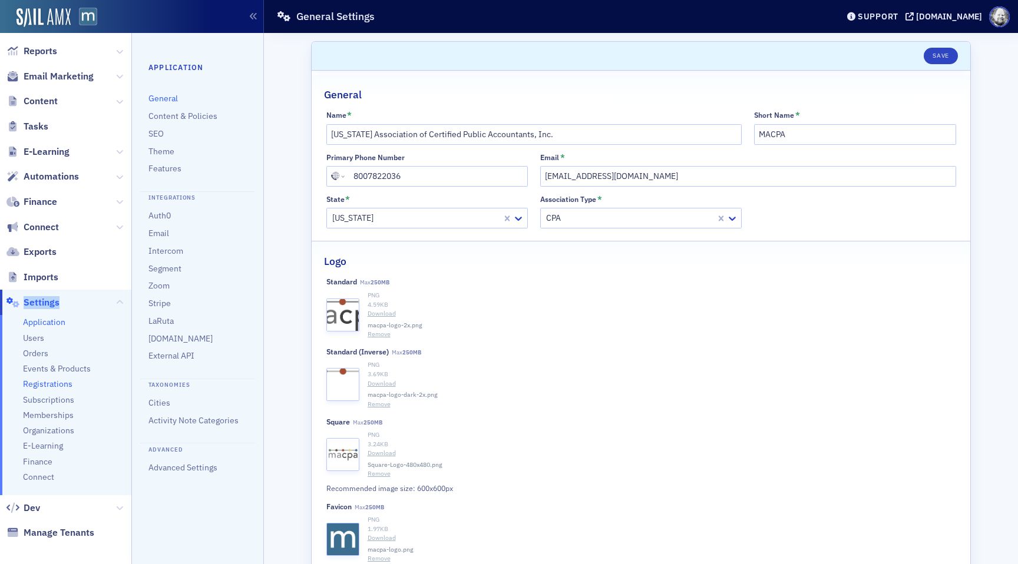
click at [47, 381] on span "Registrations" at bounding box center [47, 384] width 49 height 11
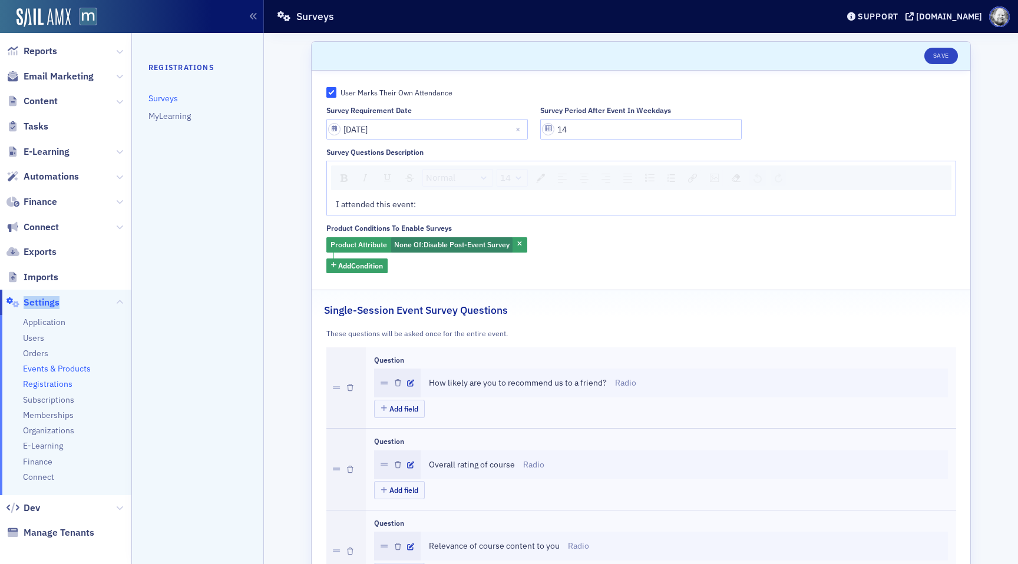
click at [46, 366] on span "Events & Products" at bounding box center [57, 369] width 68 height 11
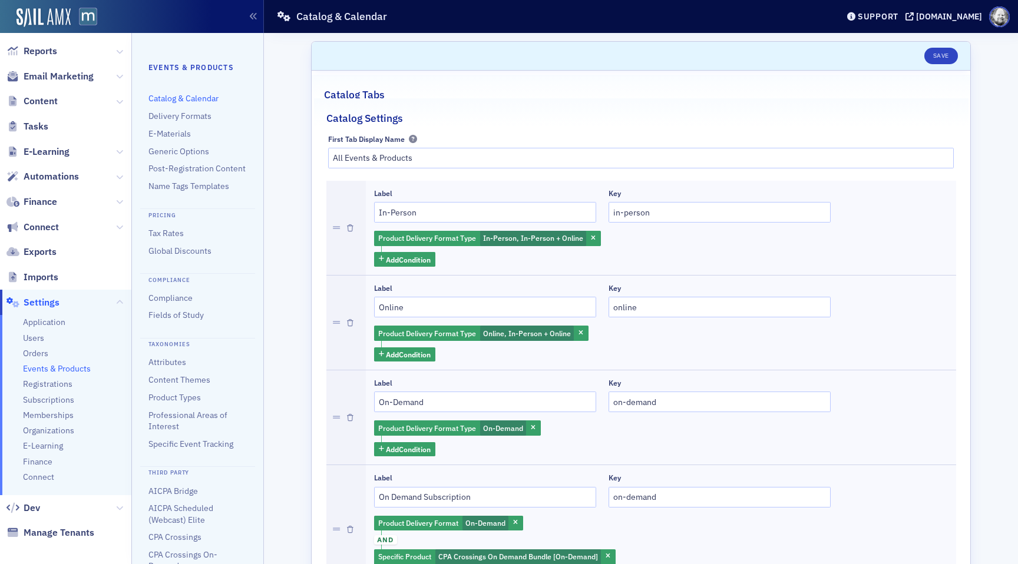
click at [204, 192] on ul "Events & Products Catalog & Calendar Delivery Formats E-Materials Generic Optio…" at bounding box center [197, 346] width 98 height 569
click at [204, 185] on link "Name Tags Templates" at bounding box center [188, 186] width 81 height 11
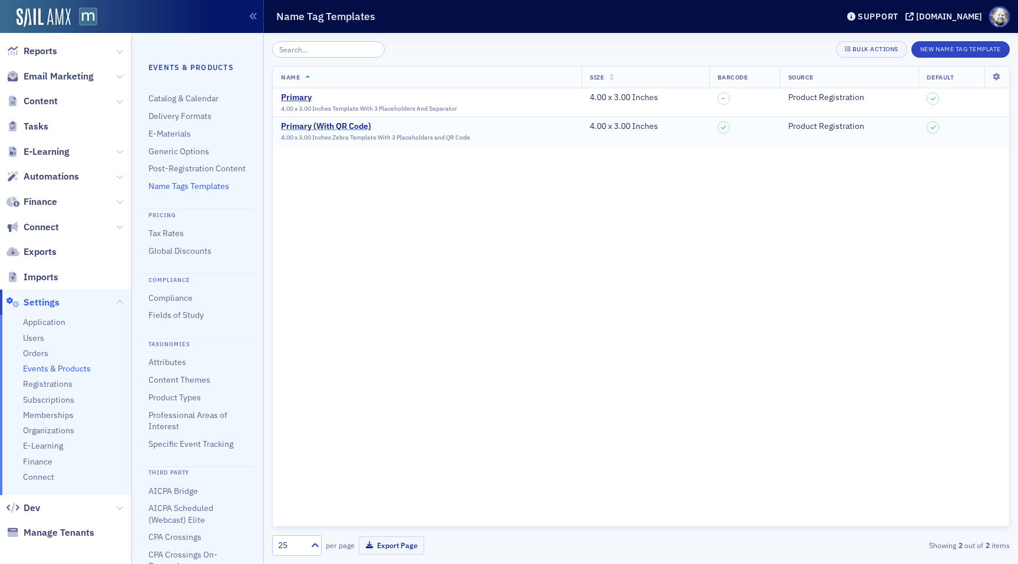
click at [334, 123] on div "Primary (With QR Code)" at bounding box center [375, 126] width 189 height 11
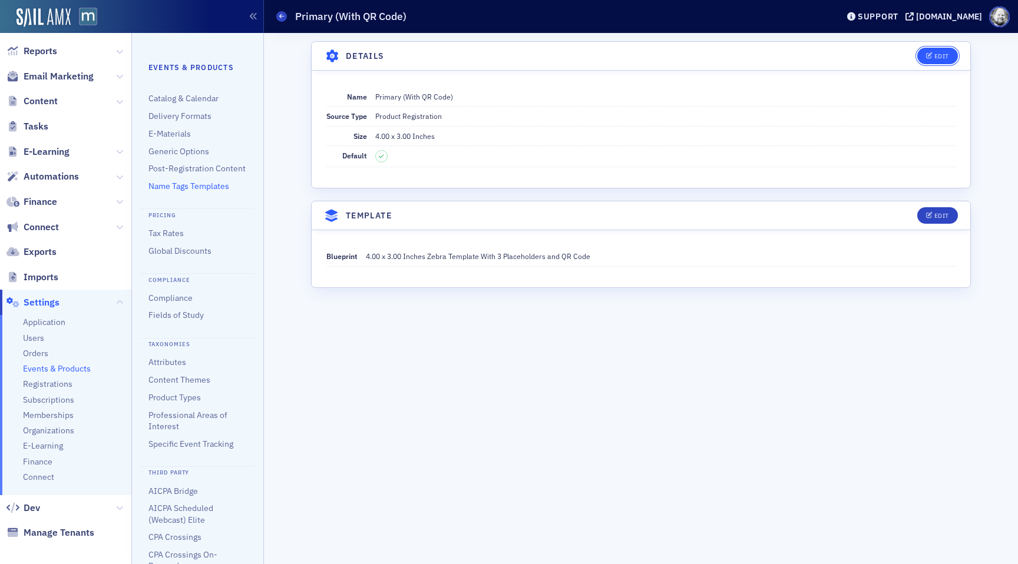
click at [923, 55] on button "Edit" at bounding box center [937, 56] width 41 height 16
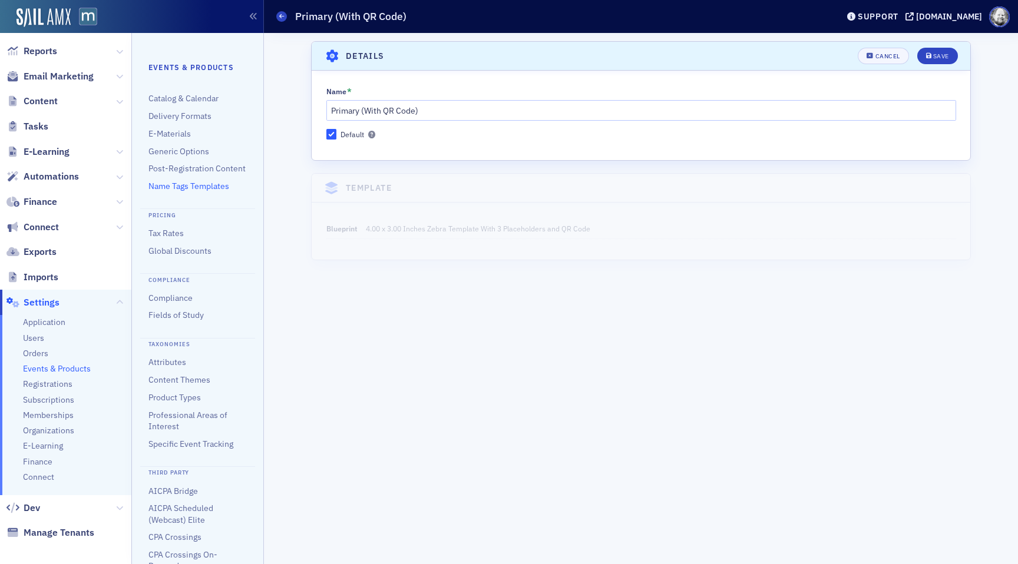
click at [351, 136] on div "Default" at bounding box center [353, 135] width 24 height 10
click at [337, 136] on input "Default" at bounding box center [331, 134] width 11 height 11
checkbox input "false"
click at [945, 58] on div "Save" at bounding box center [941, 56] width 16 height 6
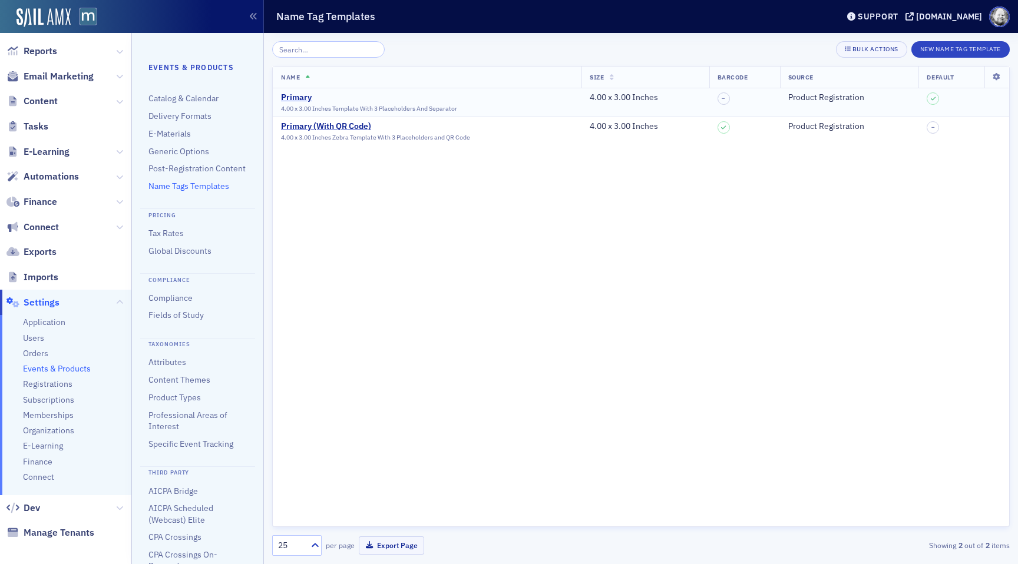
click at [295, 101] on div "Primary" at bounding box center [369, 98] width 176 height 11
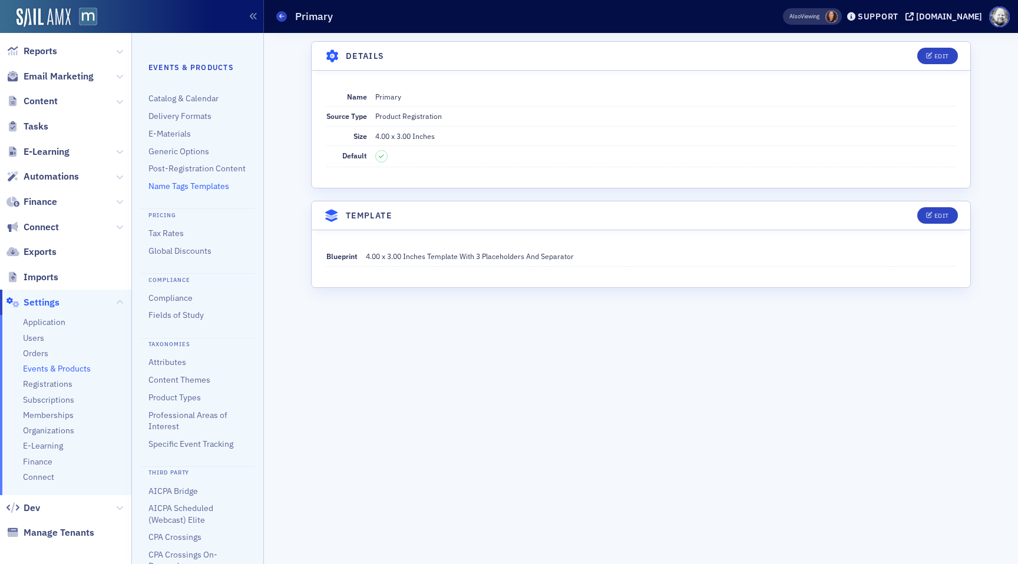
click at [272, 138] on div "Details Edit Name Primary Source Type Product Registration Size 4.00 x 3.00 Inc…" at bounding box center [641, 298] width 738 height 531
